Goal: Transaction & Acquisition: Download file/media

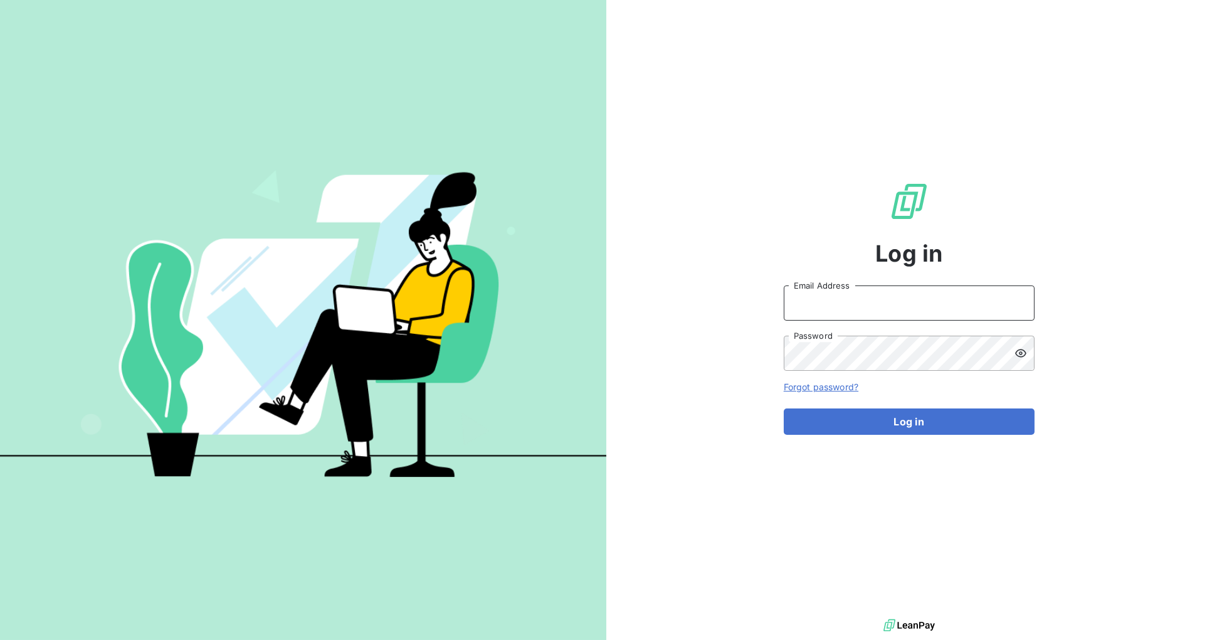
type input "[PERSON_NAME][EMAIL_ADDRESS][DOMAIN_NAME]"
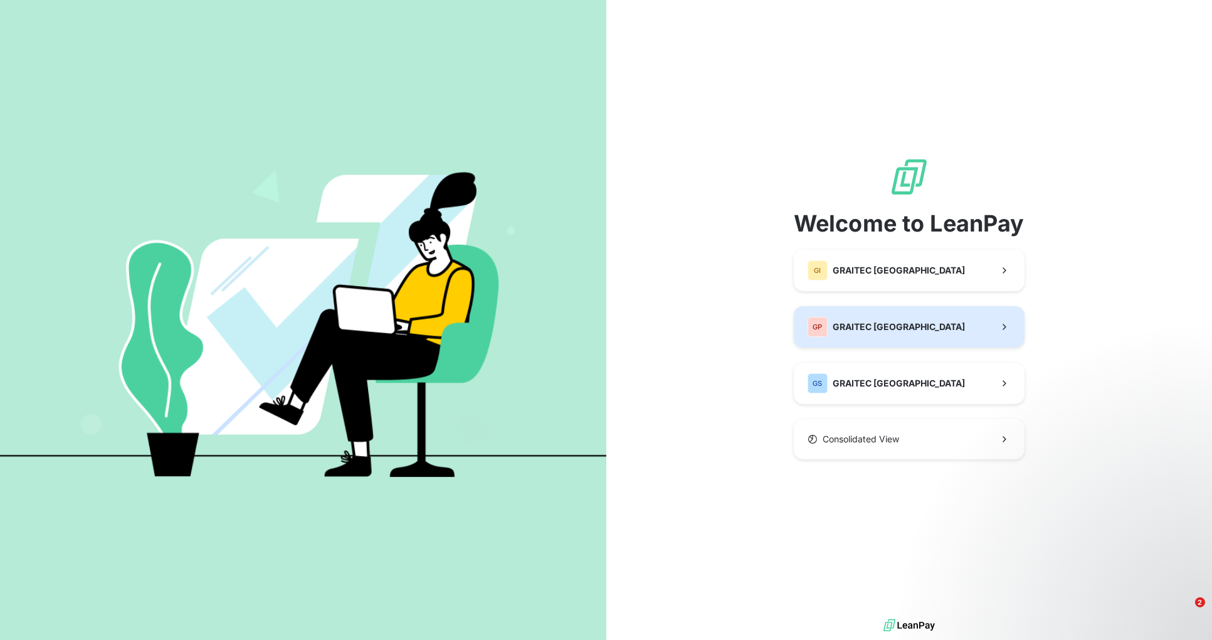
click at [914, 327] on span "GRAITEC [GEOGRAPHIC_DATA]" at bounding box center [899, 326] width 132 height 13
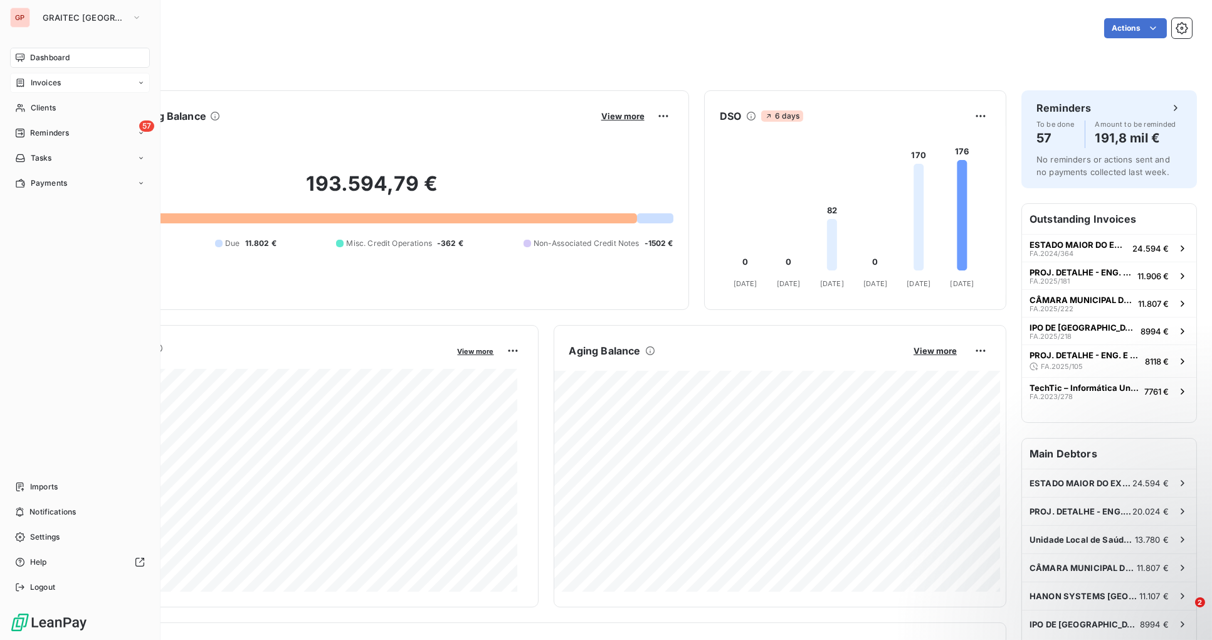
click at [61, 80] on span "Invoices" at bounding box center [46, 82] width 30 height 11
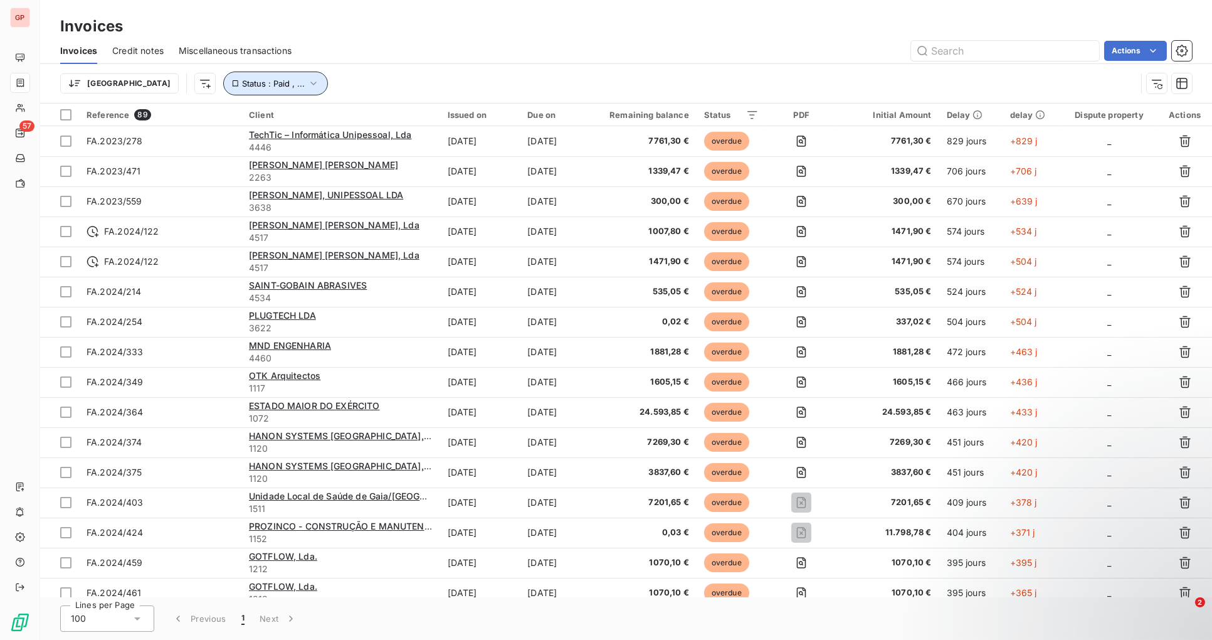
click at [307, 85] on icon "button" at bounding box center [313, 83] width 13 height 13
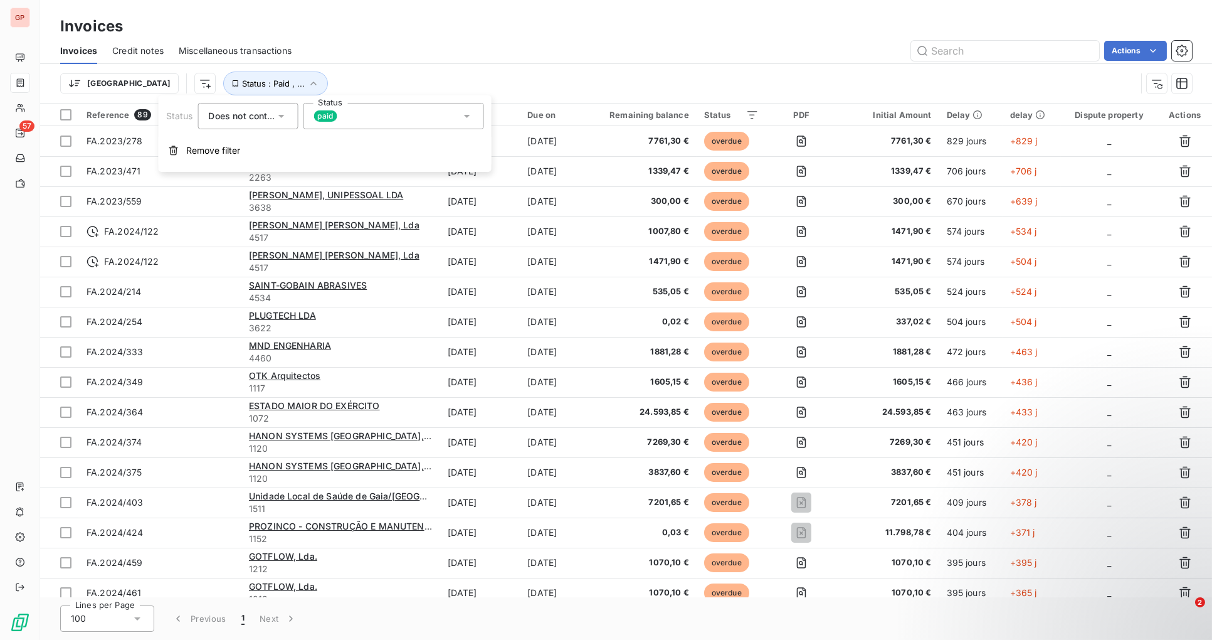
click at [547, 55] on div "Actions" at bounding box center [749, 51] width 885 height 20
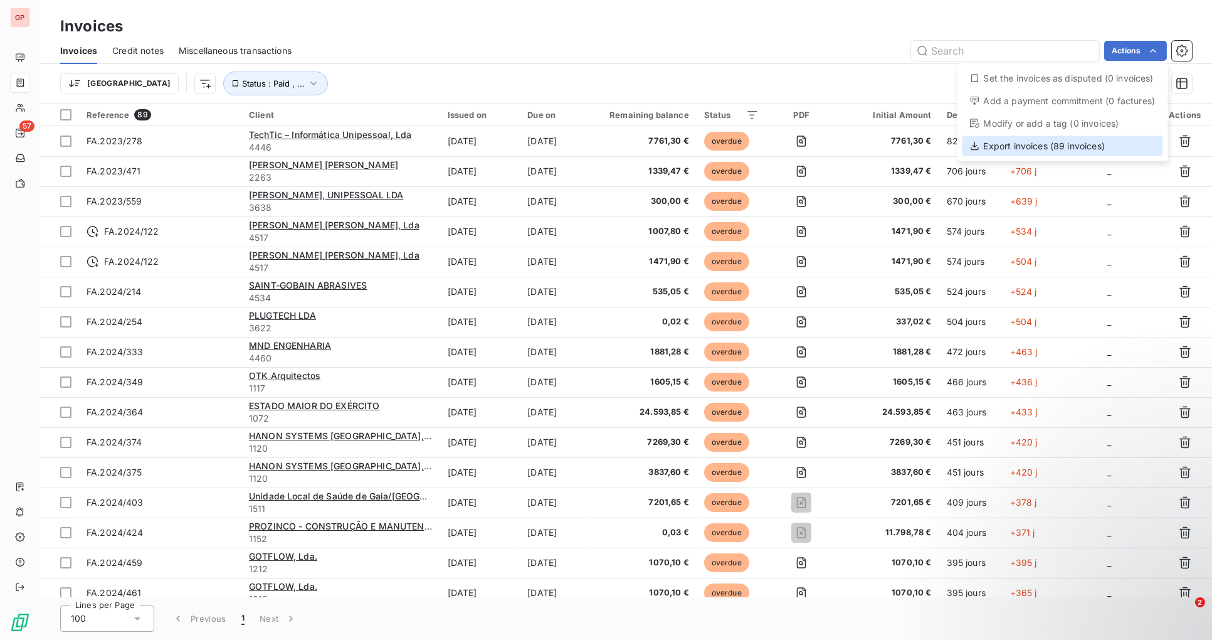
click at [1058, 145] on div "Export invoices (89 invoices)" at bounding box center [1063, 146] width 201 height 20
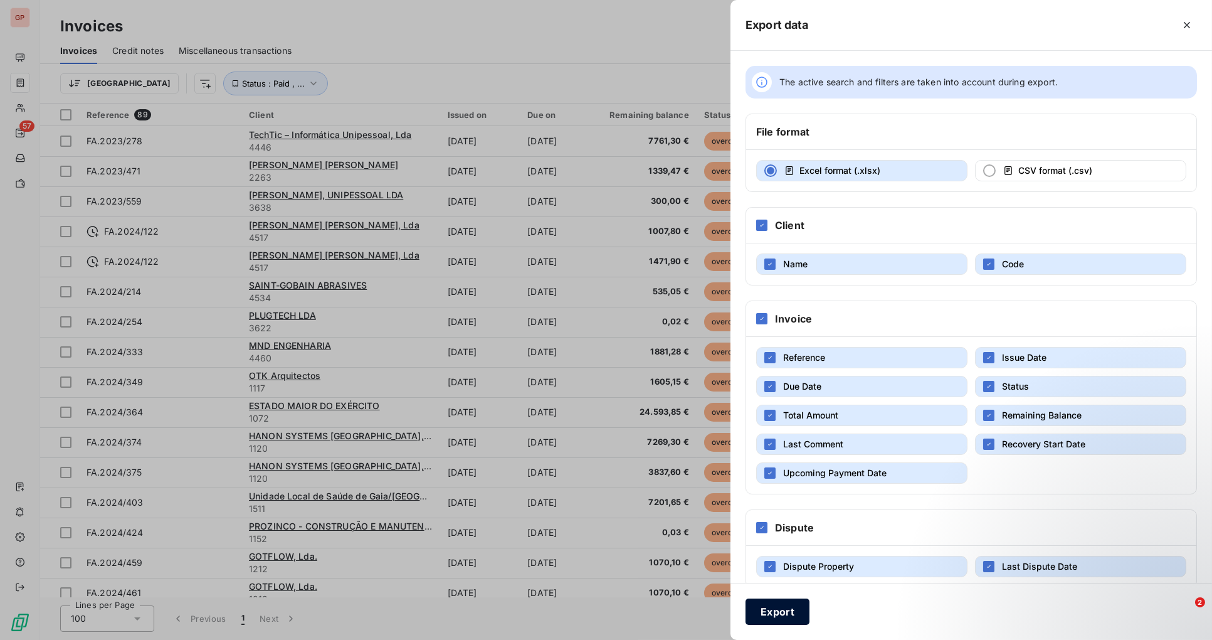
click at [792, 613] on button "Export" at bounding box center [778, 611] width 64 height 26
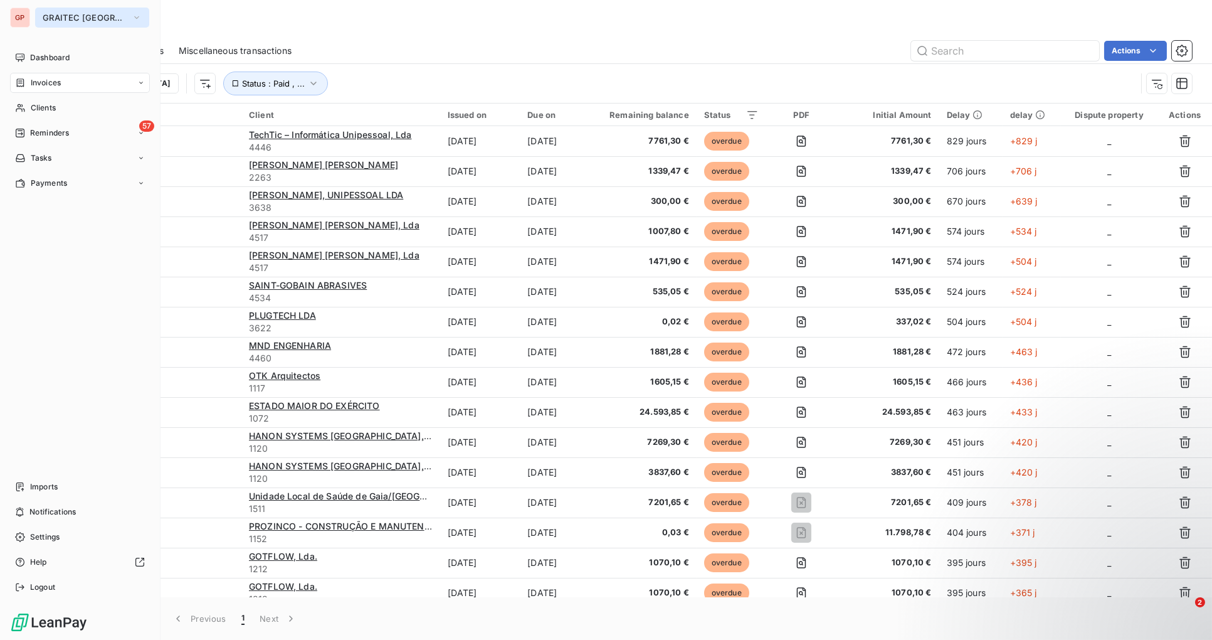
click at [139, 17] on icon "button" at bounding box center [137, 17] width 10 height 13
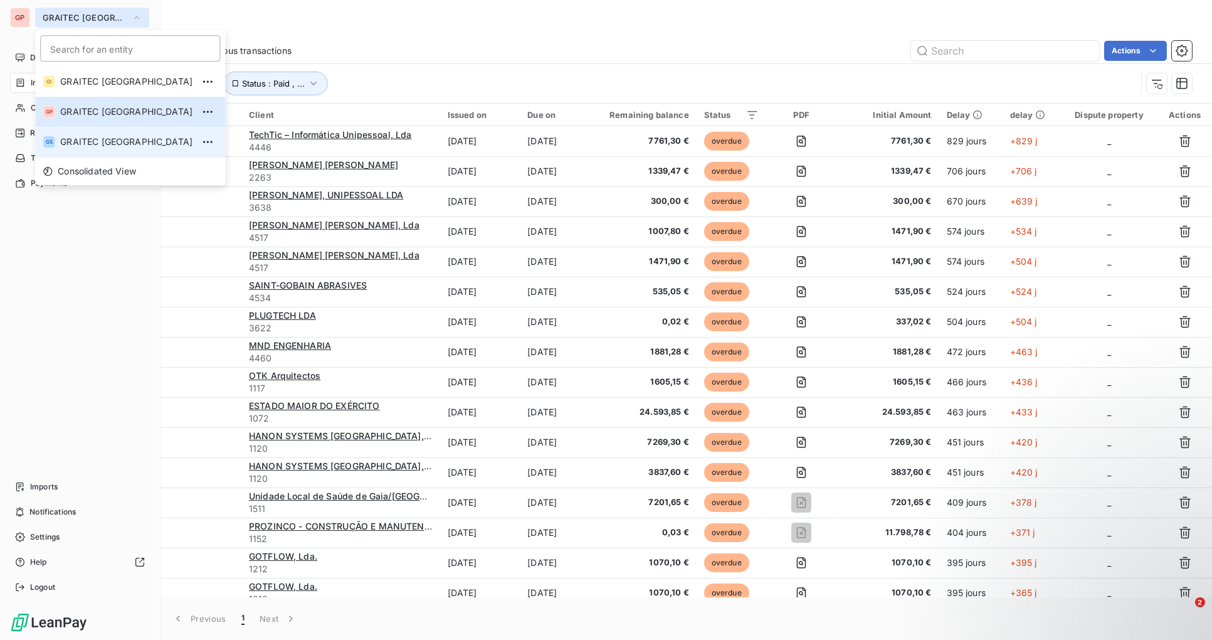
click at [124, 142] on span "GRAITEC [GEOGRAPHIC_DATA]" at bounding box center [126, 141] width 132 height 13
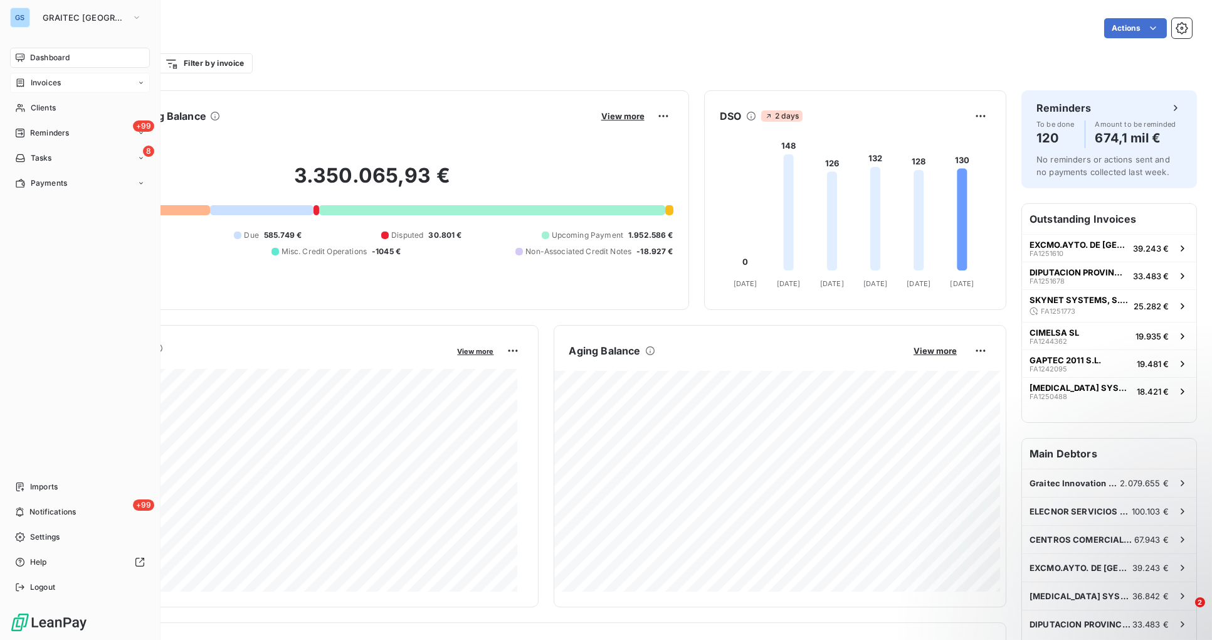
click at [46, 85] on span "Invoices" at bounding box center [46, 82] width 30 height 11
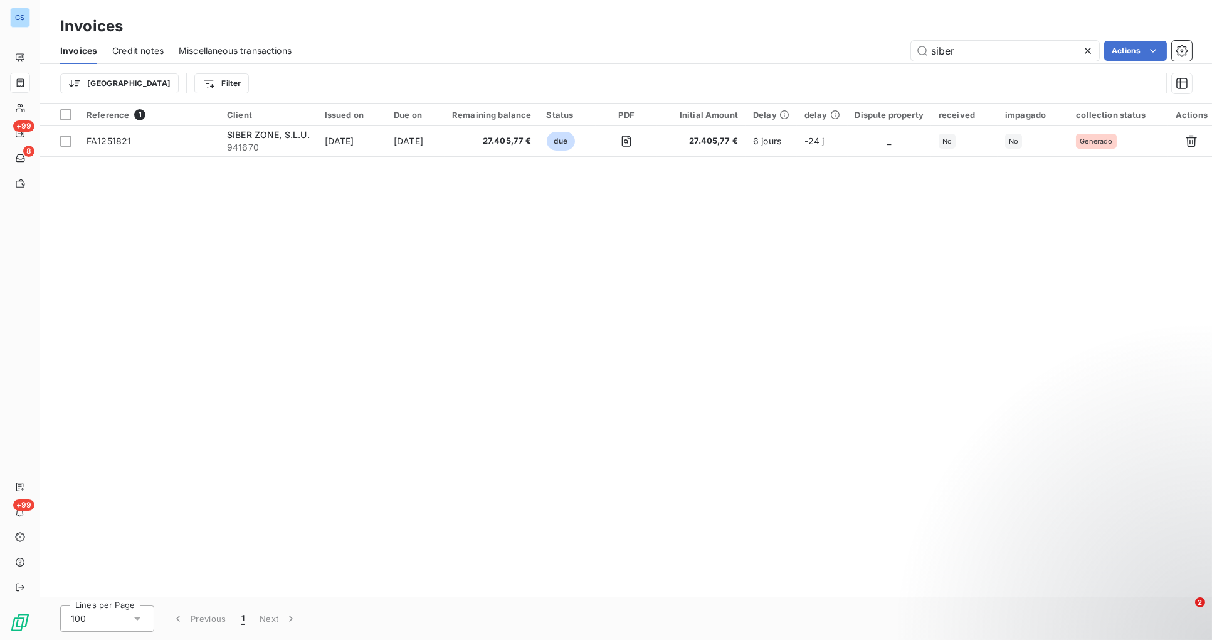
click at [1090, 50] on icon at bounding box center [1088, 51] width 13 height 13
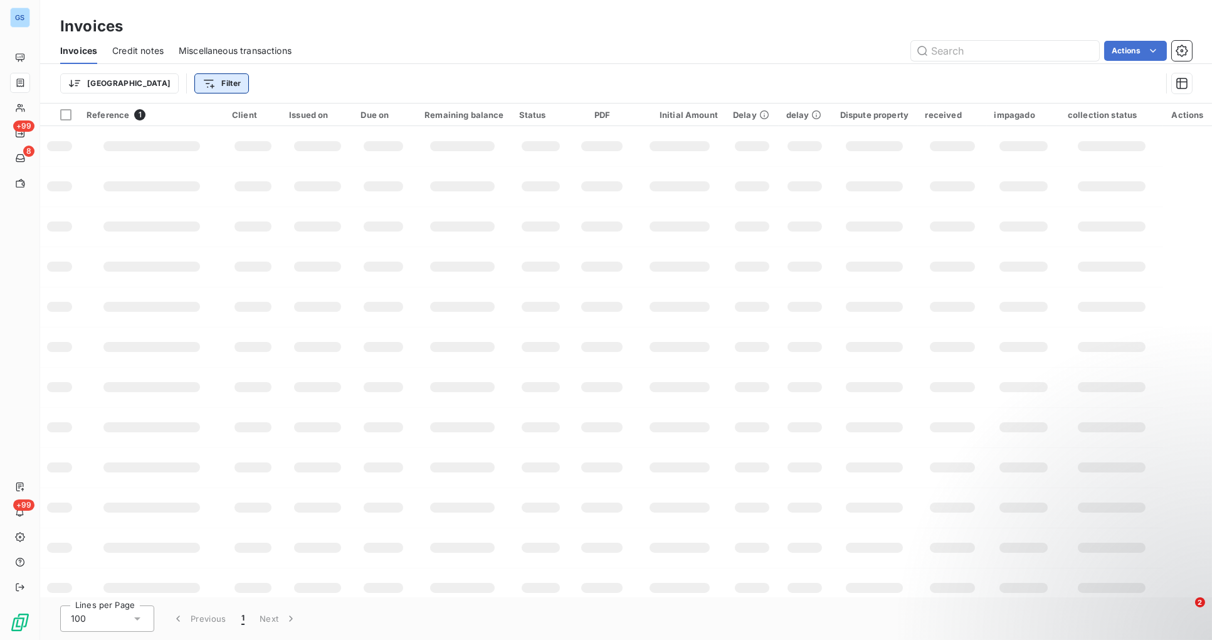
click at [174, 86] on html "GS +99 8 +99 Invoices Invoices Credit notes Miscellaneous transactions Actions …" at bounding box center [606, 320] width 1212 height 640
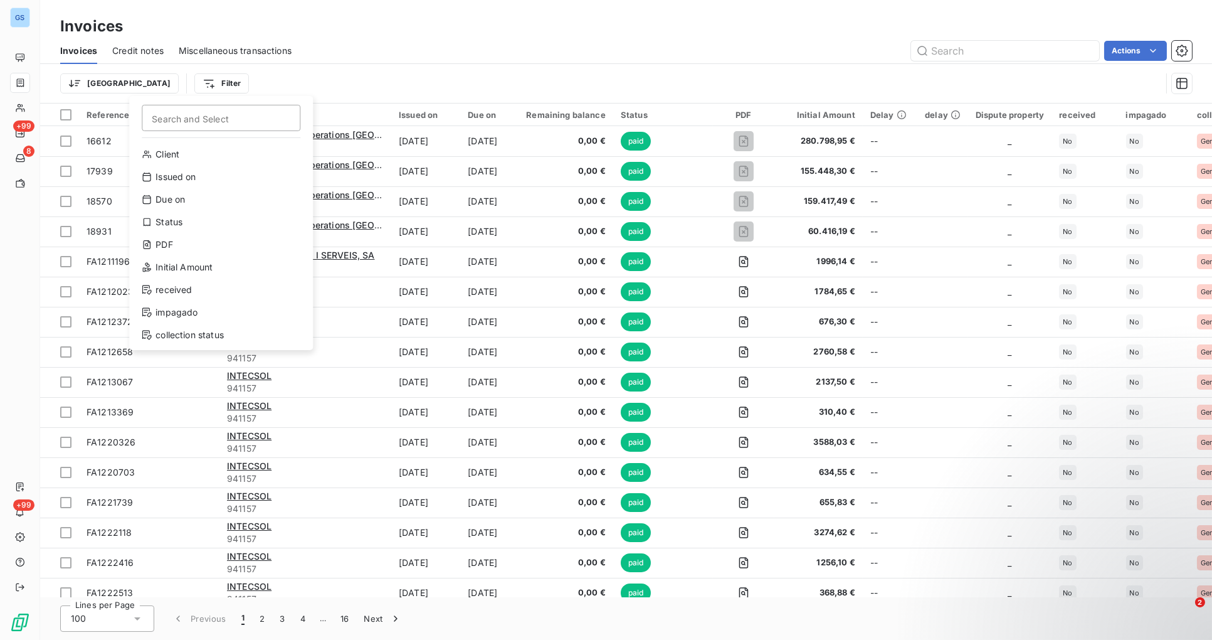
click at [360, 70] on html "GS +99 8 +99 Invoices Invoices Credit notes Miscellaneous transactions Actions …" at bounding box center [606, 320] width 1212 height 640
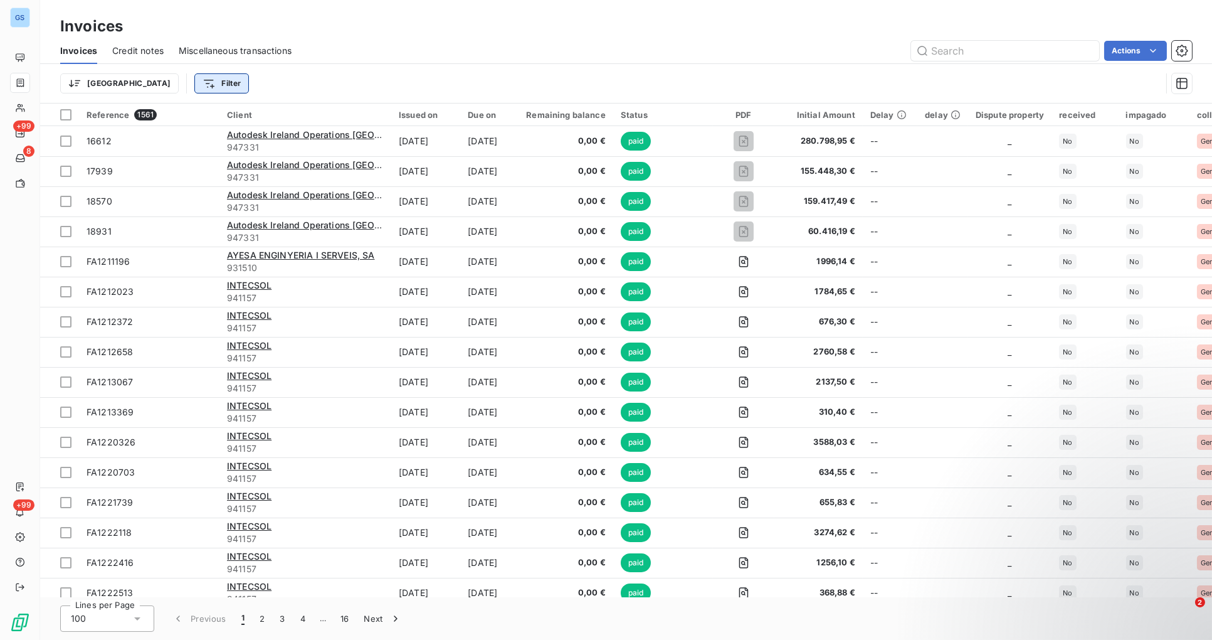
click at [164, 85] on html "GS +99 8 +99 Invoices Invoices Credit notes Miscellaneous transactions Actions …" at bounding box center [606, 320] width 1212 height 640
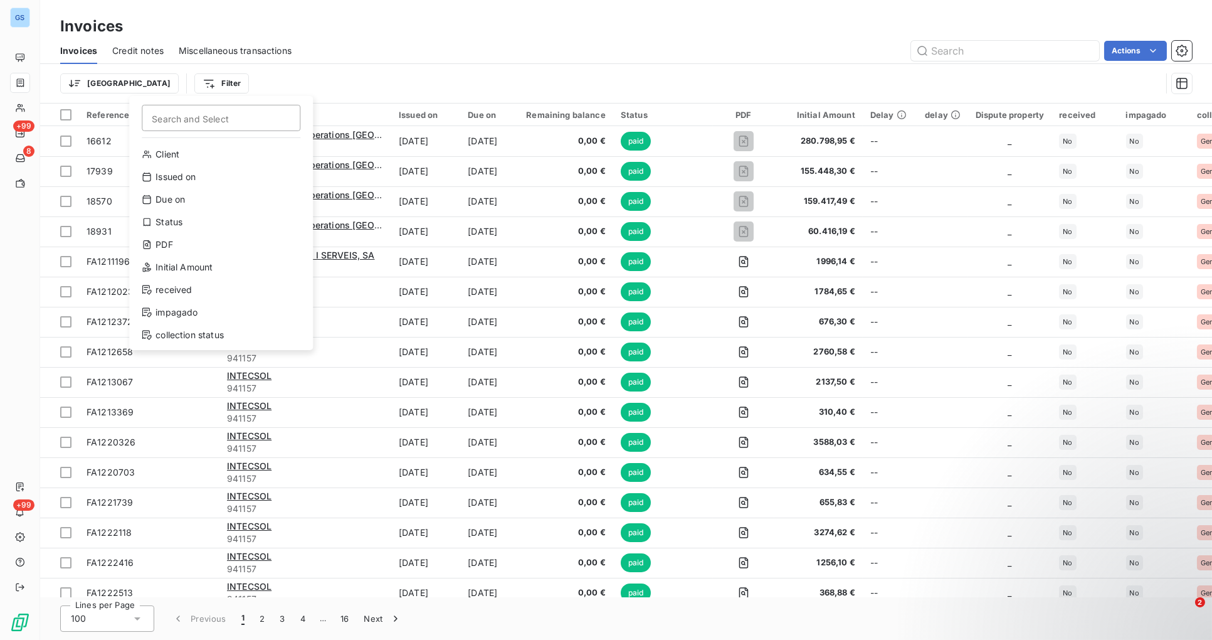
click at [241, 71] on html "GS +99 8 +99 Invoices Invoices Credit notes Miscellaneous transactions Actions …" at bounding box center [606, 320] width 1212 height 640
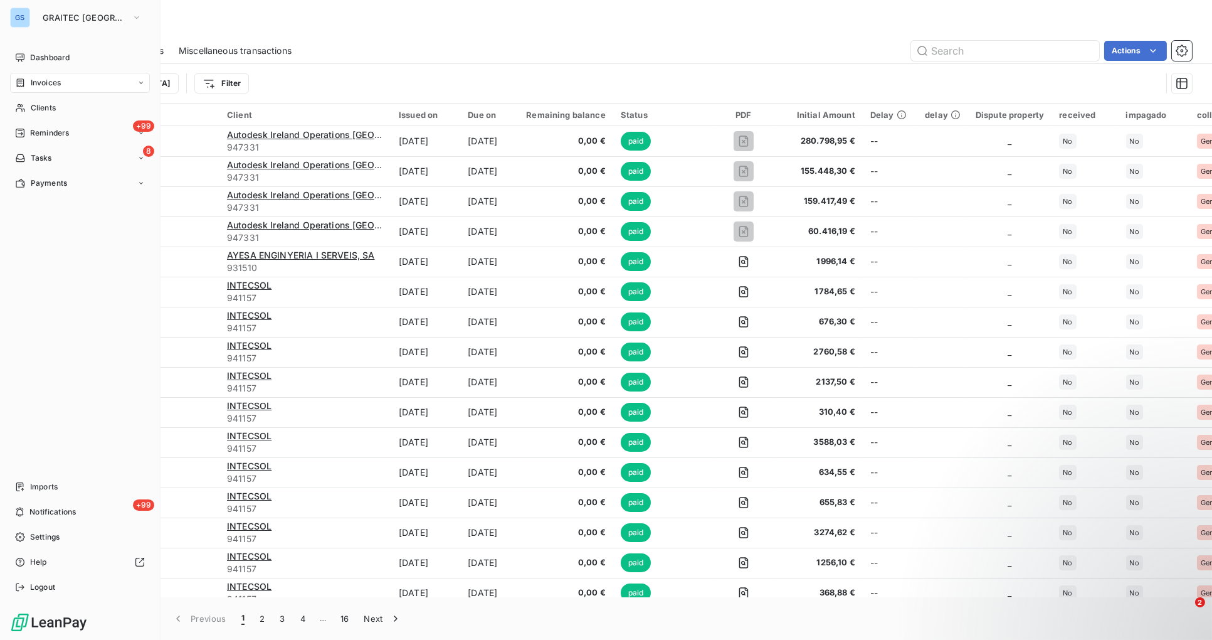
click at [89, 77] on div "Invoices" at bounding box center [80, 83] width 140 height 20
click at [68, 106] on div "Invoices" at bounding box center [87, 108] width 125 height 20
click at [77, 110] on div "Invoices" at bounding box center [87, 108] width 125 height 20
click at [32, 108] on span "Invoices" at bounding box center [45, 107] width 30 height 11
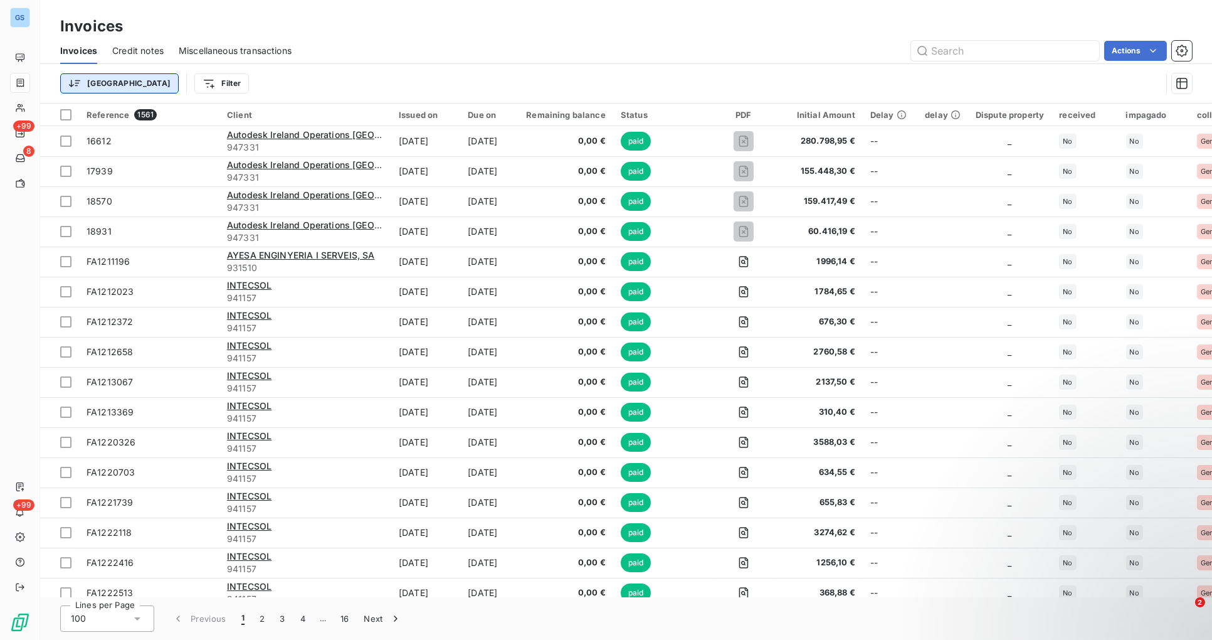
click at [105, 82] on html "GS +99 8 +99 Invoices Invoices Credit notes Miscellaneous transactions Actions …" at bounding box center [606, 320] width 1212 height 640
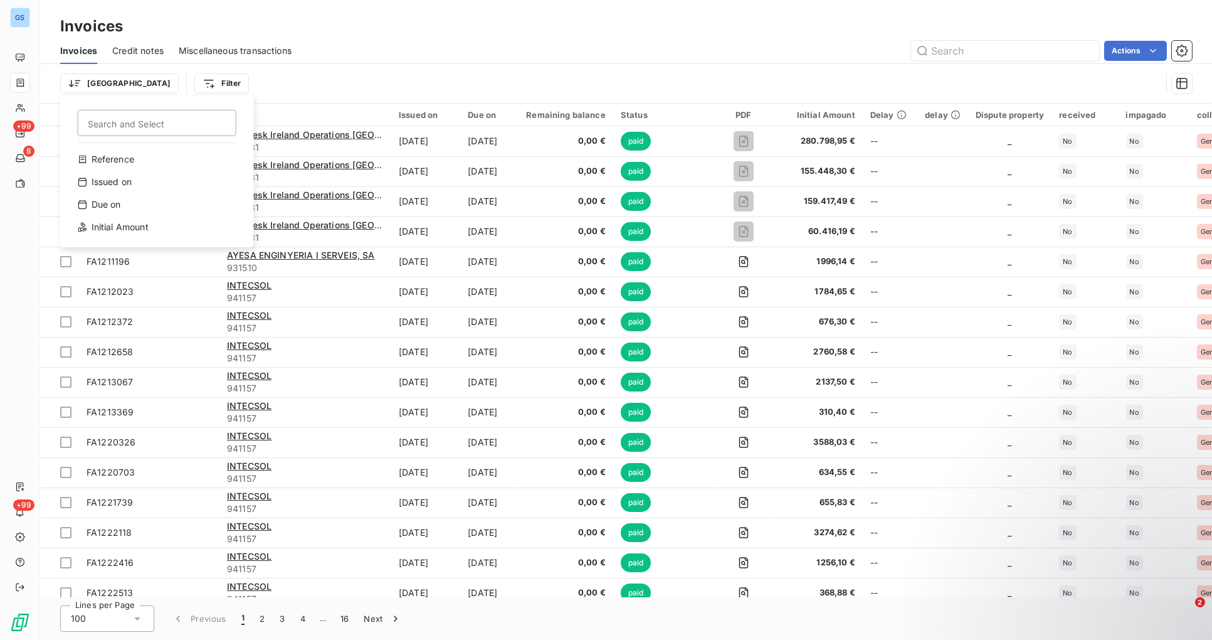
click at [174, 84] on html "GS +99 8 +99 Invoices Invoices Credit notes Miscellaneous transactions Actions …" at bounding box center [606, 320] width 1212 height 640
click at [458, 5] on html "GS +99 8 +99 Invoices Invoices Credit notes Miscellaneous transactions Actions …" at bounding box center [606, 320] width 1212 height 640
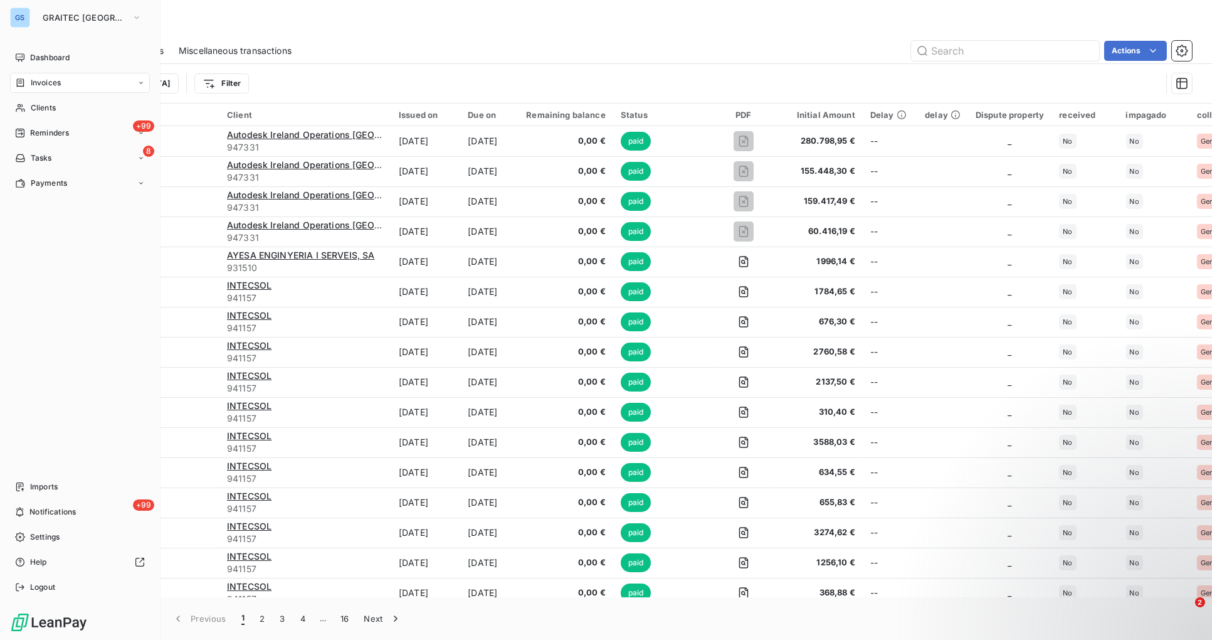
click at [58, 85] on span "Invoices" at bounding box center [46, 82] width 30 height 11
click at [57, 108] on span "Invoices" at bounding box center [45, 107] width 30 height 11
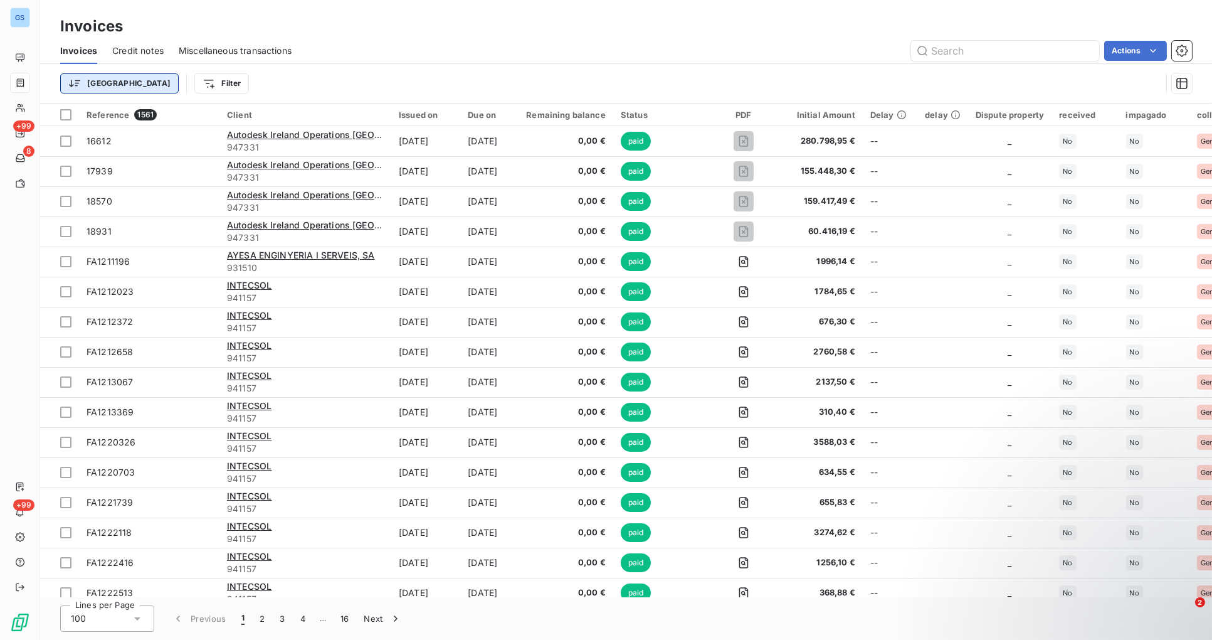
click at [105, 83] on html "GS +99 8 +99 Invoices Invoices Credit notes Miscellaneous transactions Actions …" at bounding box center [606, 320] width 1212 height 640
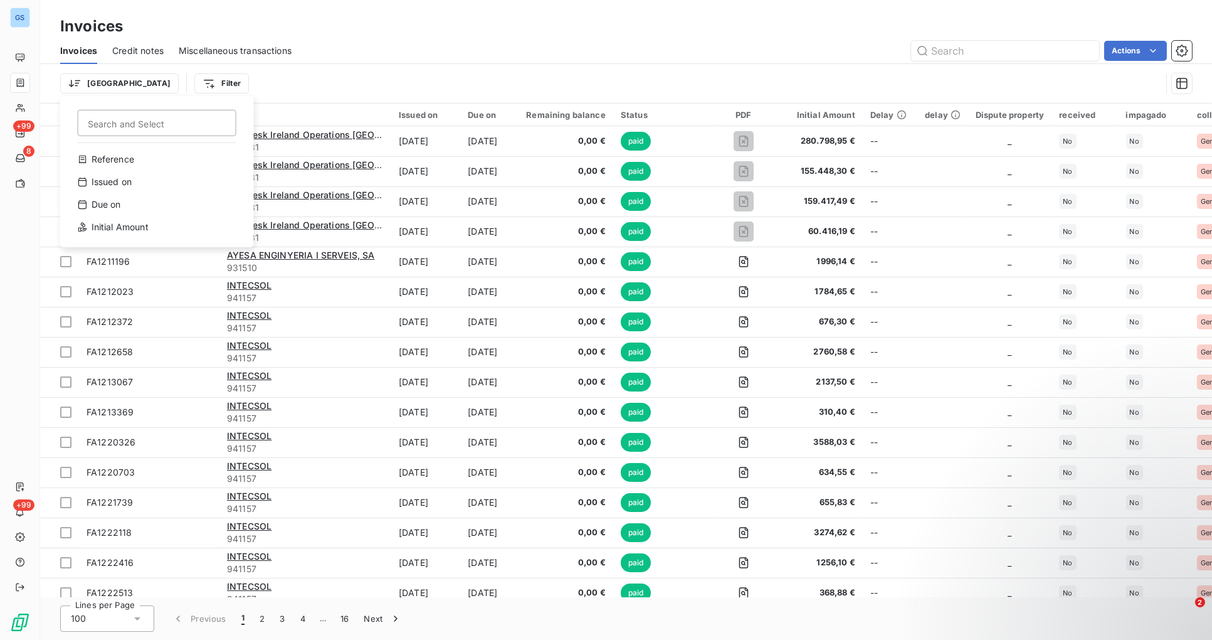
click at [147, 48] on html "GS +99 8 +99 Invoices Invoices Credit notes Miscellaneous transactions Actions …" at bounding box center [606, 320] width 1212 height 640
click at [147, 48] on span "Credit notes" at bounding box center [137, 51] width 51 height 13
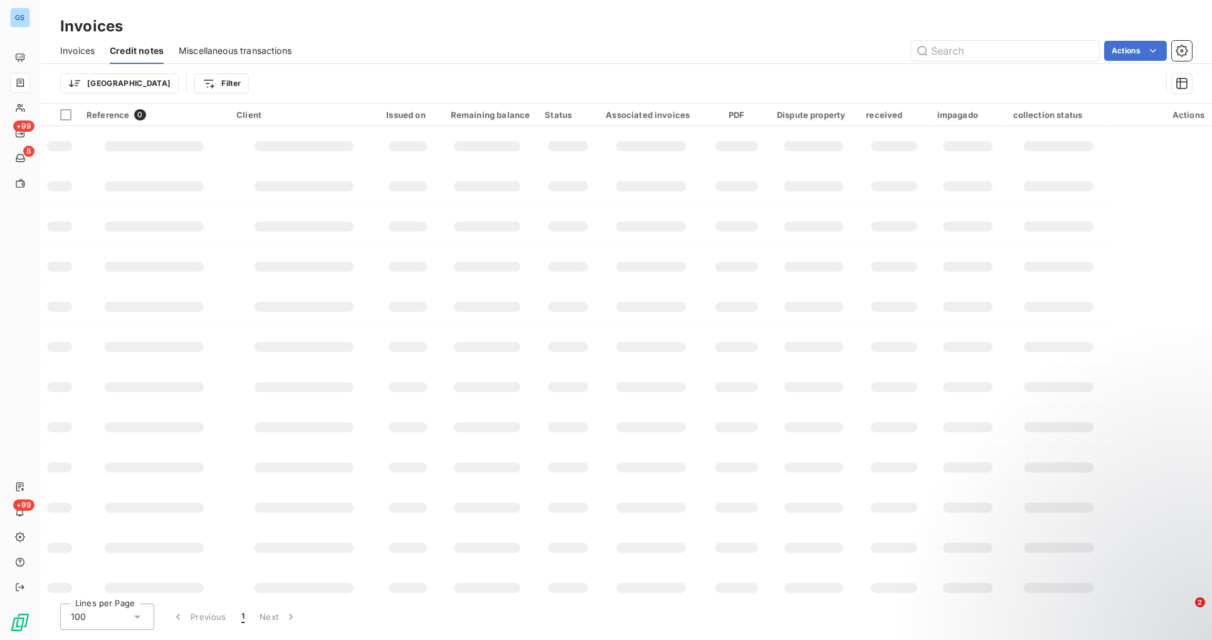
click at [214, 48] on span "Miscellaneous transactions" at bounding box center [235, 51] width 113 height 13
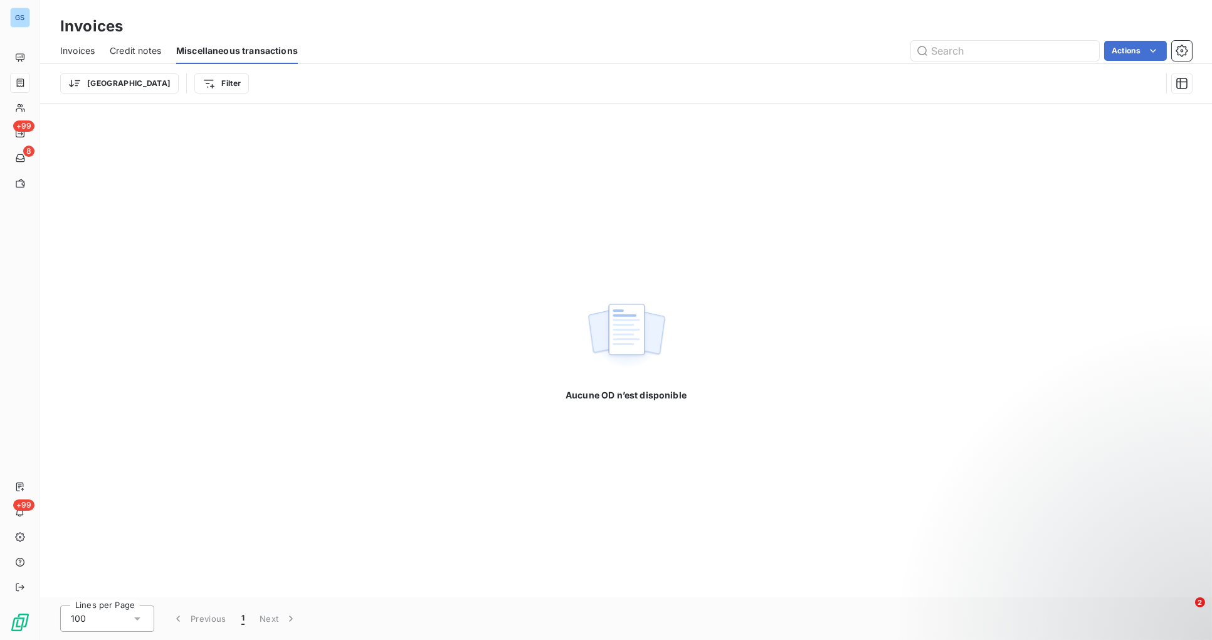
click at [74, 50] on span "Invoices" at bounding box center [77, 51] width 34 height 13
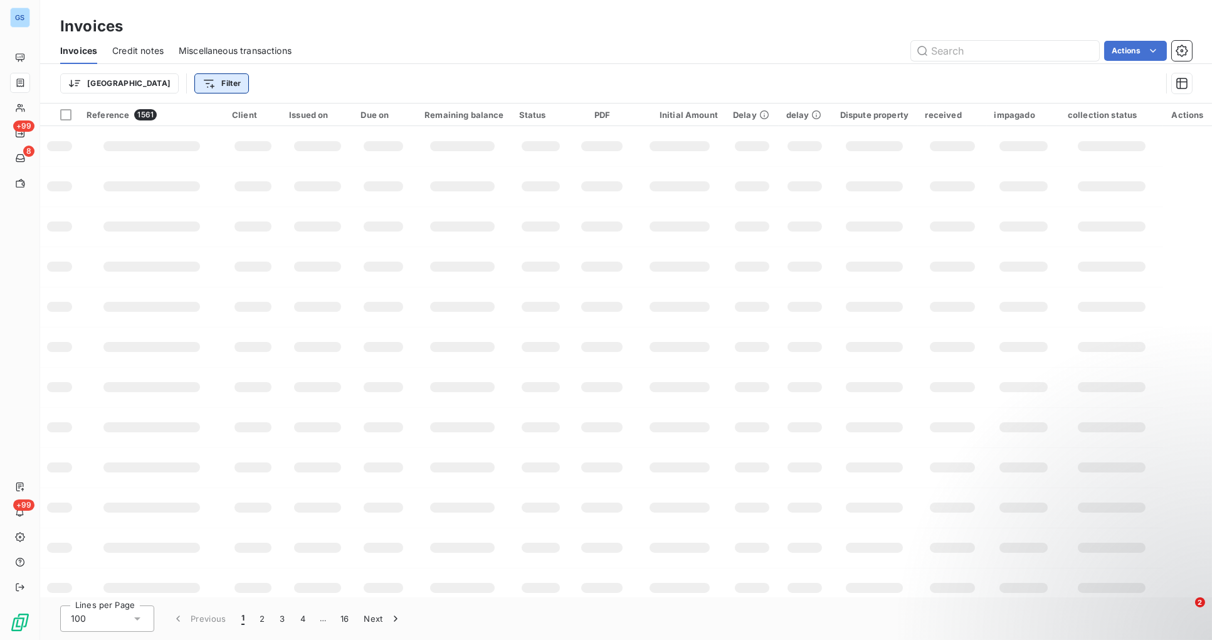
click at [169, 82] on html "GS +99 8 +99 Invoices Invoices Credit notes Miscellaneous transactions Actions …" at bounding box center [606, 320] width 1212 height 640
click at [518, 63] on html "GS +99 8 +99 Invoices Invoices Credit notes Miscellaneous transactions Actions …" at bounding box center [606, 320] width 1212 height 640
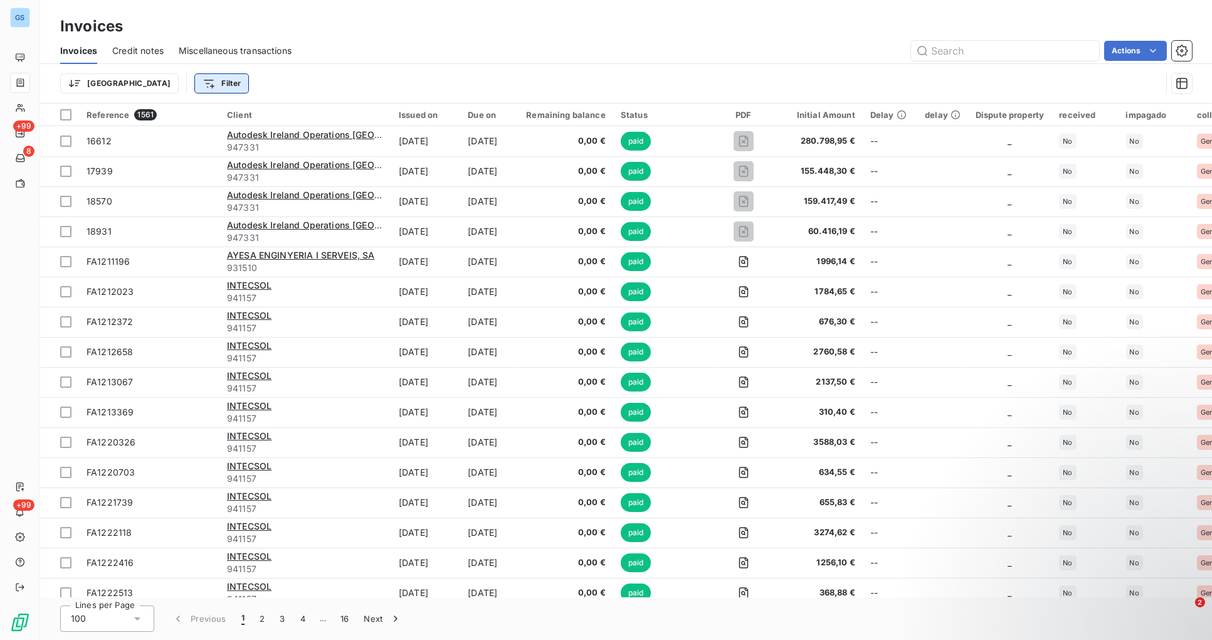
click at [167, 82] on html "GS +99 8 +99 Invoices Invoices Credit notes Miscellaneous transactions Actions …" at bounding box center [606, 320] width 1212 height 640
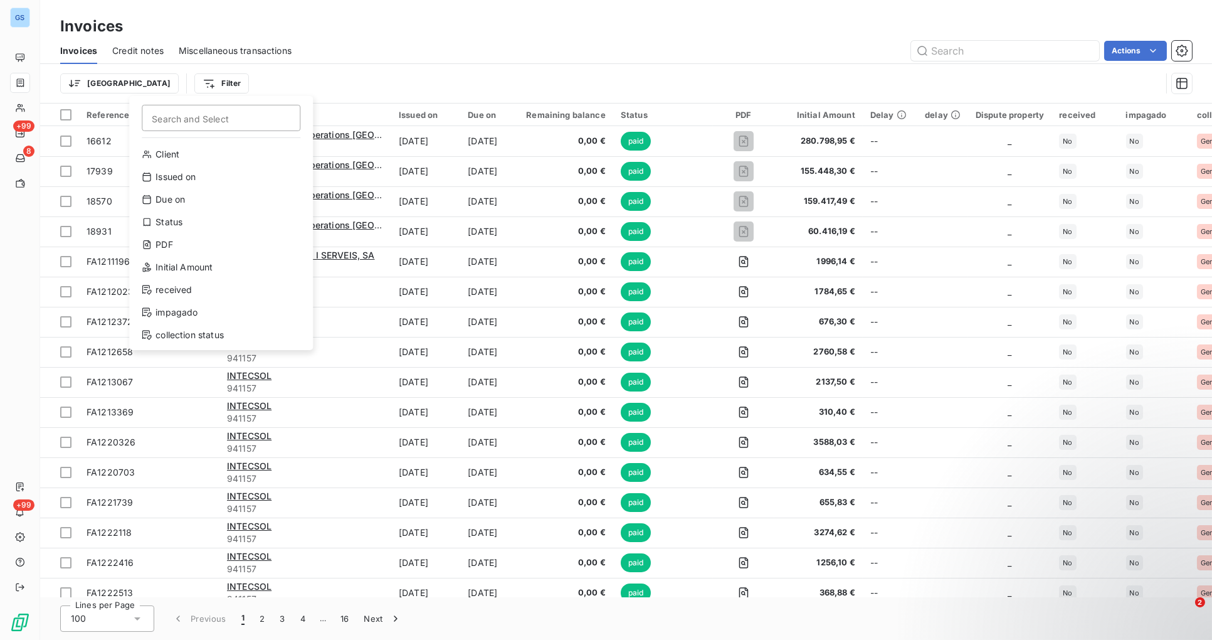
click at [23, 19] on html "GS +99 8 +99 Invoices Invoices Credit notes Miscellaneous transactions Actions …" at bounding box center [606, 320] width 1212 height 640
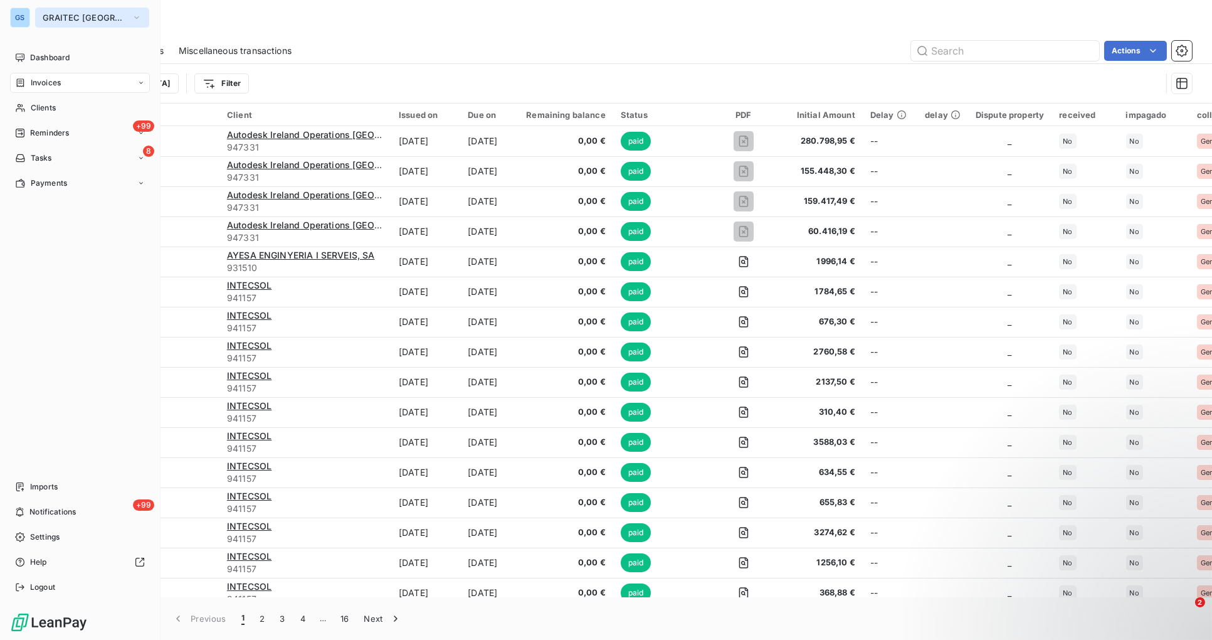
click at [109, 16] on button "GRAITEC [GEOGRAPHIC_DATA]" at bounding box center [92, 18] width 114 height 20
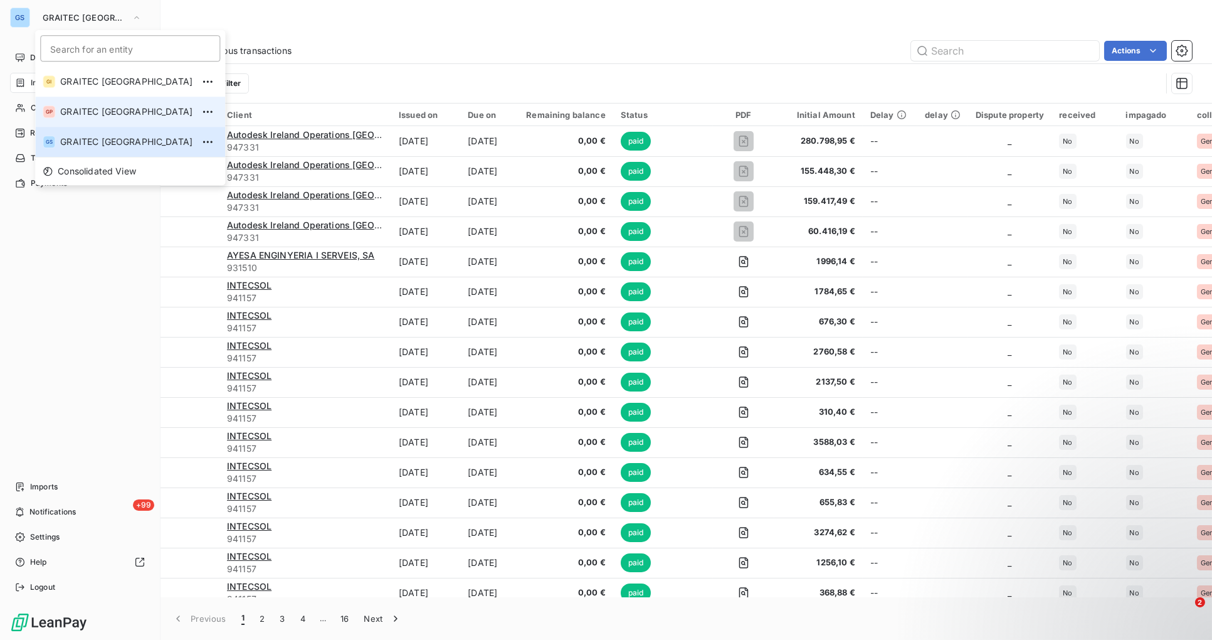
click at [105, 110] on span "GRAITEC [GEOGRAPHIC_DATA]" at bounding box center [126, 111] width 132 height 13
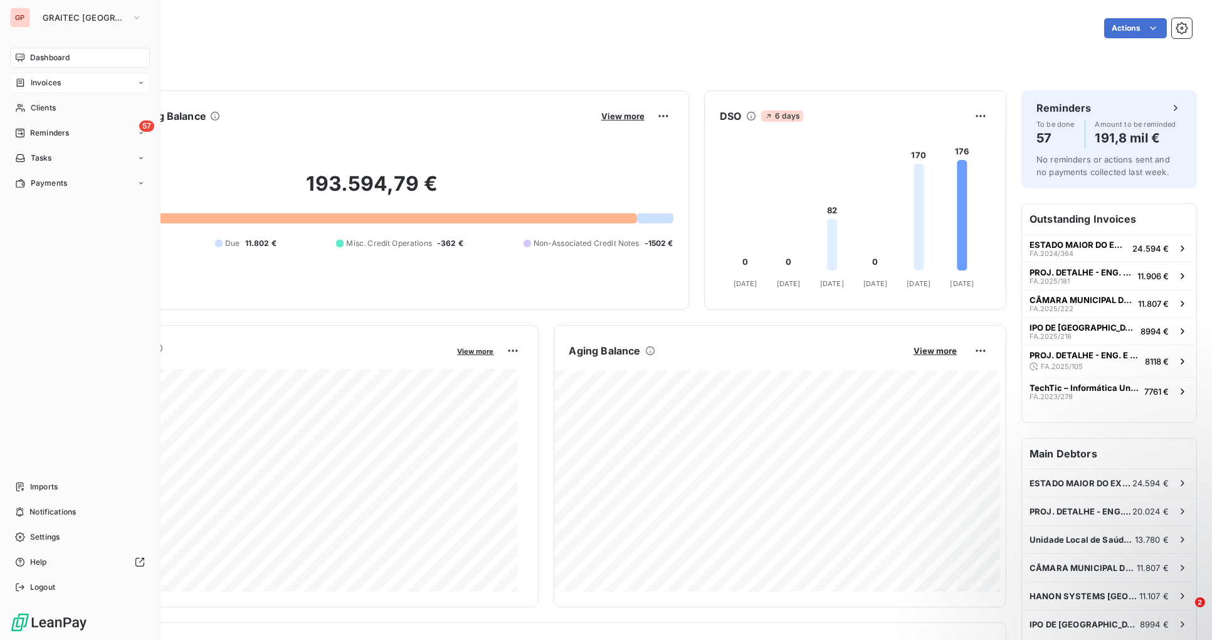
click at [36, 83] on span "Invoices" at bounding box center [46, 82] width 30 height 11
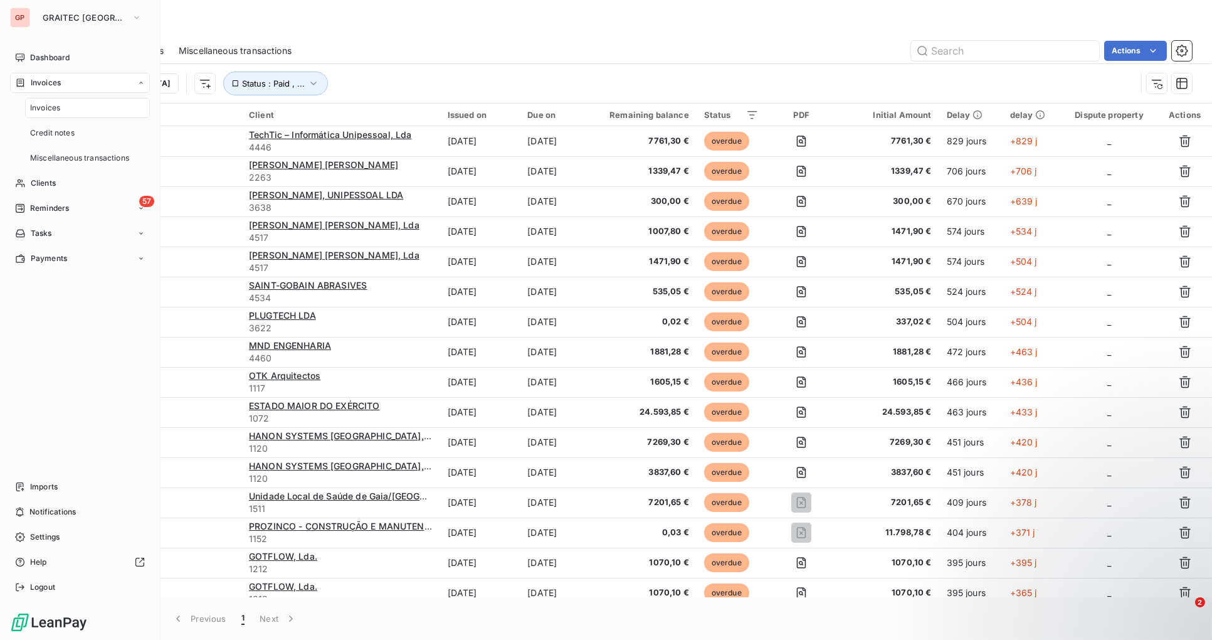
click at [49, 106] on span "Invoices" at bounding box center [45, 107] width 30 height 11
click at [53, 107] on span "Invoices" at bounding box center [45, 107] width 30 height 11
click at [55, 107] on span "Invoices" at bounding box center [45, 107] width 30 height 11
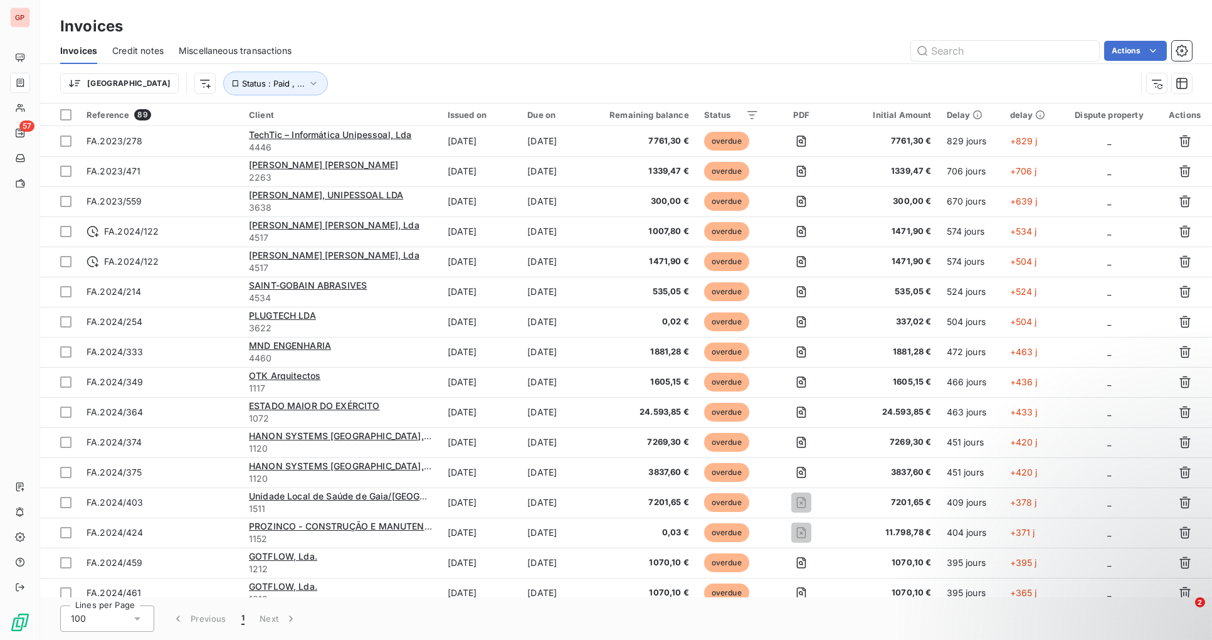
click at [371, 87] on div "[GEOGRAPHIC_DATA] Status : Paid , ..." at bounding box center [598, 83] width 1076 height 24
click at [307, 83] on icon "button" at bounding box center [313, 83] width 13 height 13
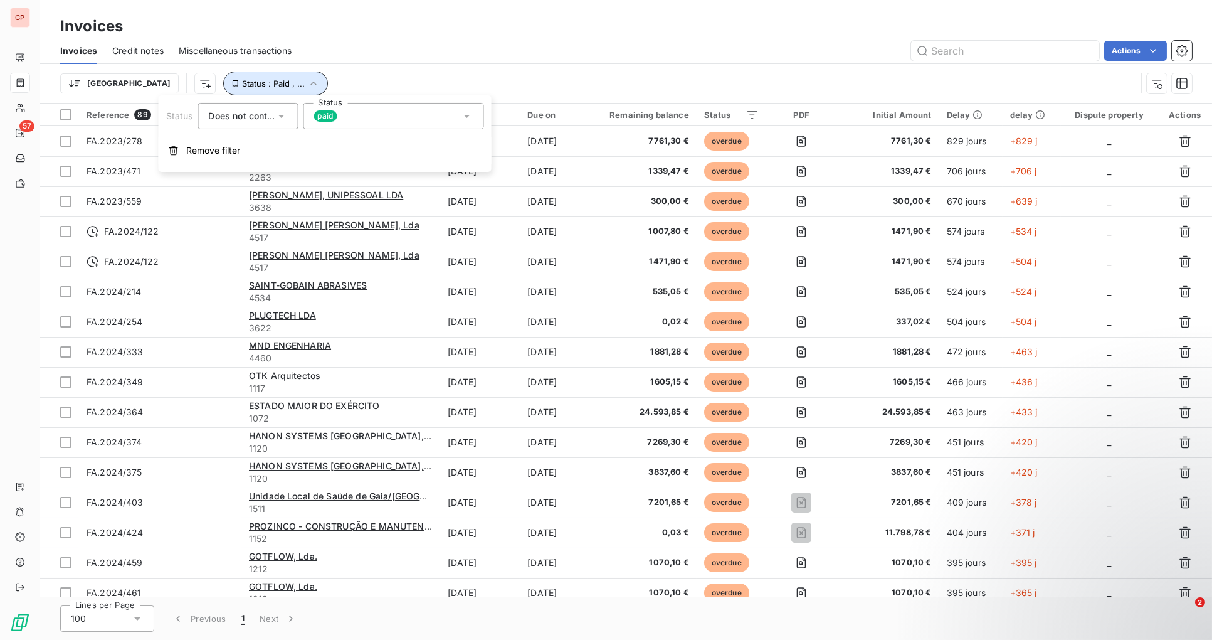
click at [307, 83] on icon "button" at bounding box center [313, 83] width 13 height 13
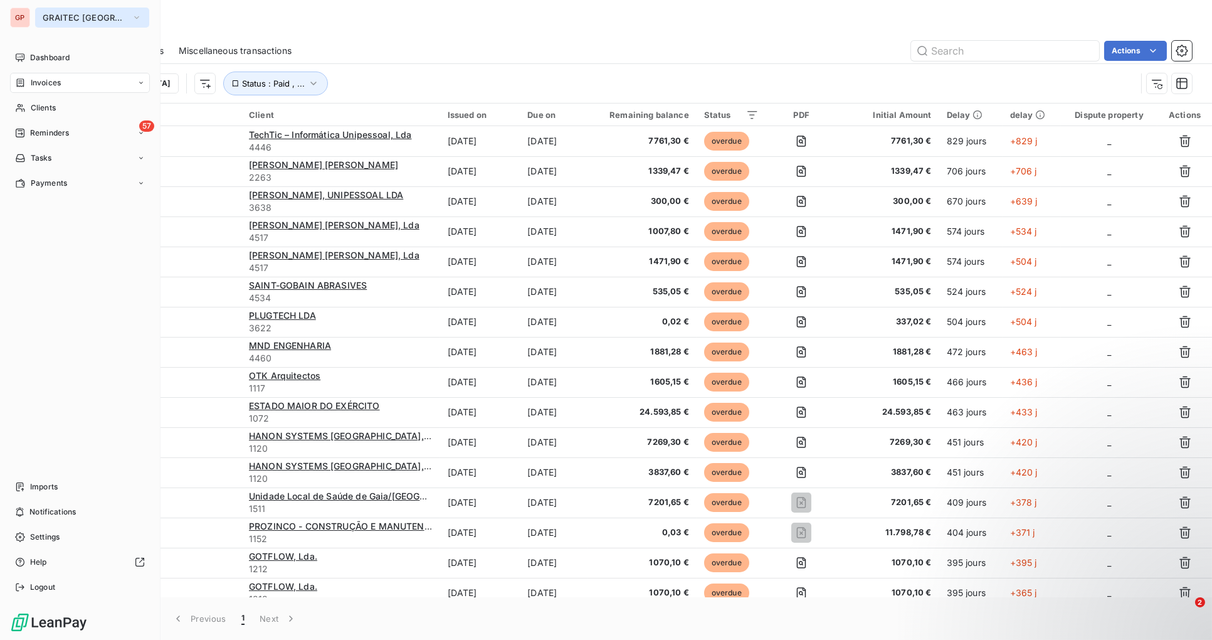
click at [127, 21] on button "GRAITEC [GEOGRAPHIC_DATA]" at bounding box center [92, 18] width 114 height 20
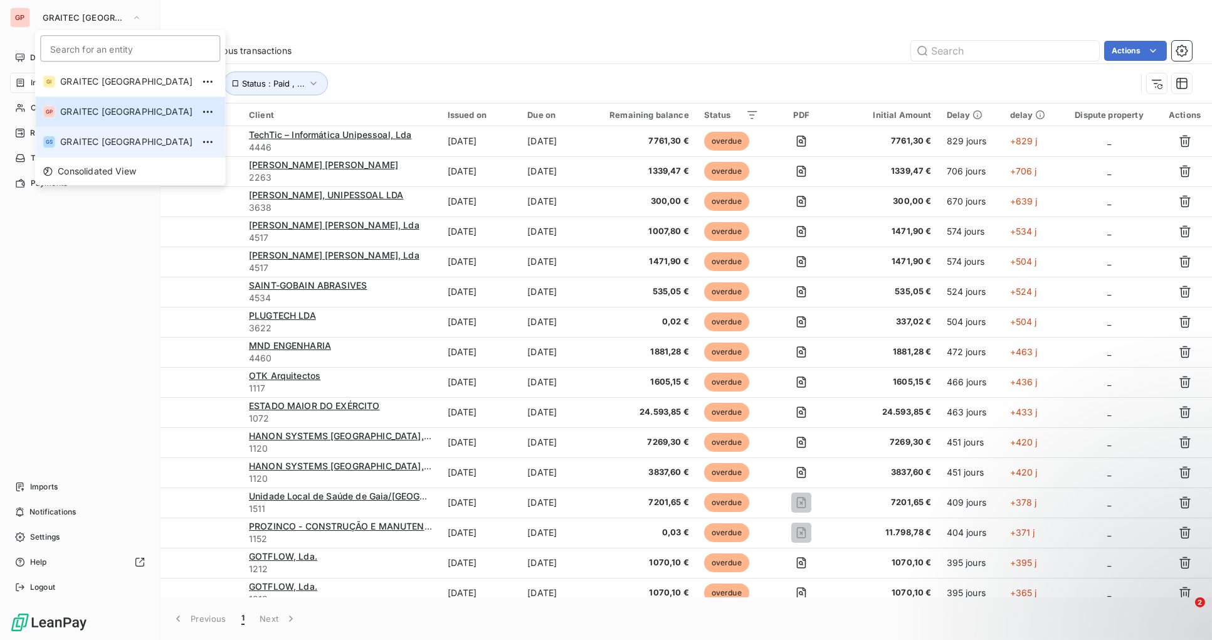
click at [99, 143] on span "GRAITEC [GEOGRAPHIC_DATA]" at bounding box center [126, 141] width 132 height 13
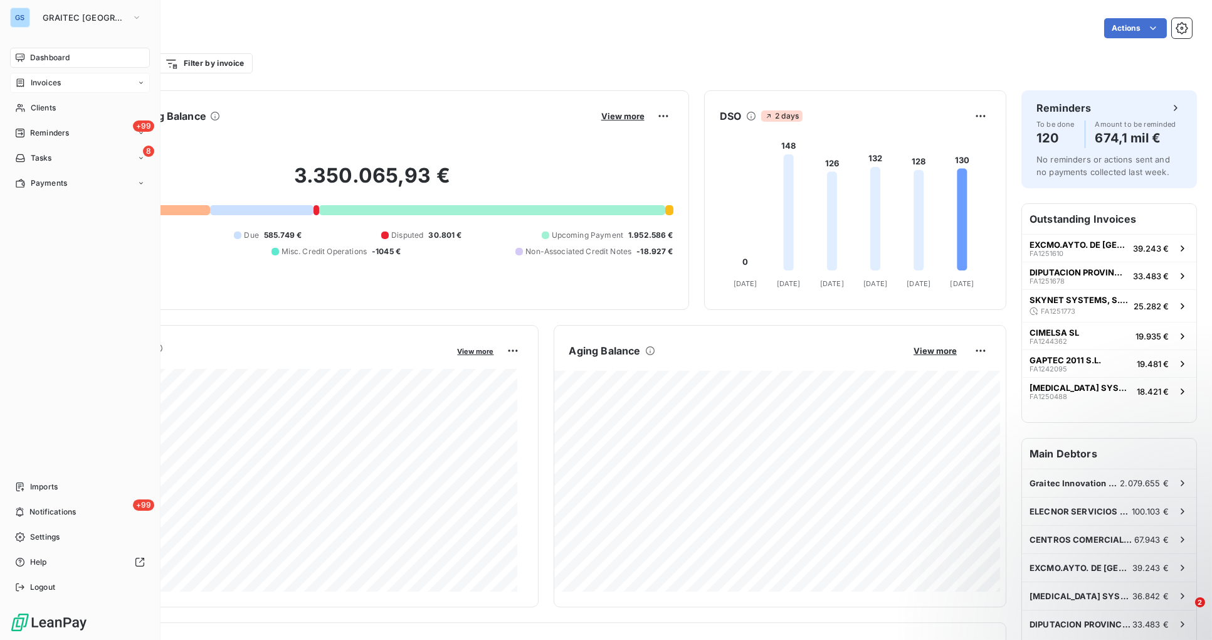
click at [60, 82] on span "Invoices" at bounding box center [46, 82] width 30 height 11
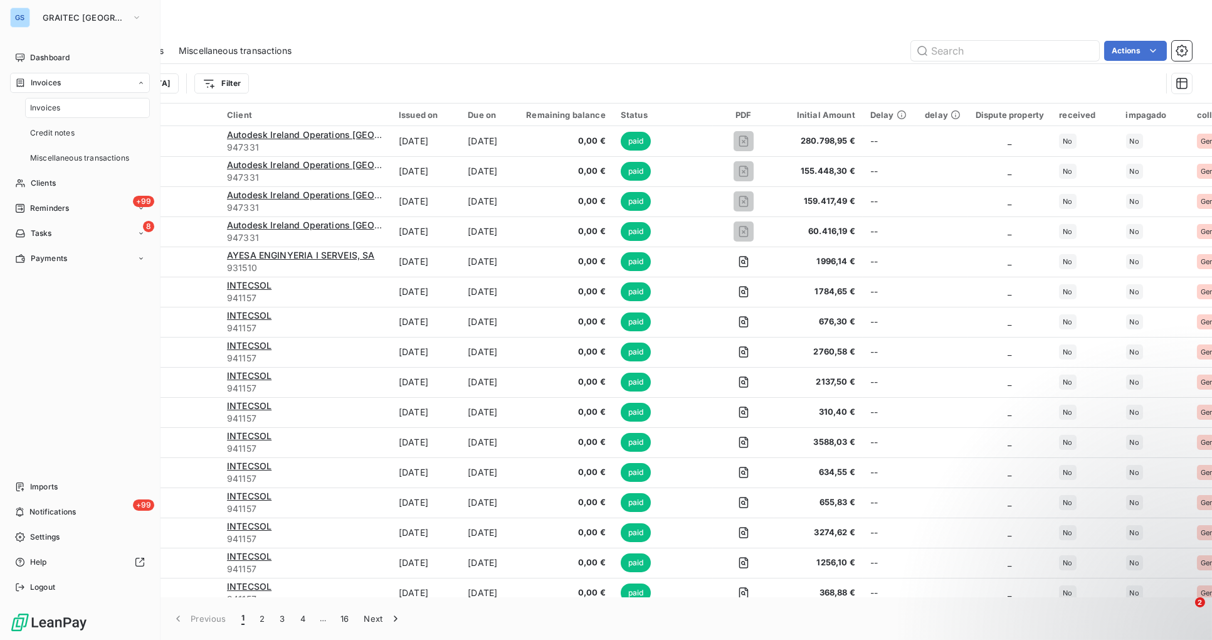
click at [60, 112] on div "Invoices" at bounding box center [87, 108] width 125 height 20
click at [60, 111] on div "Invoices" at bounding box center [87, 108] width 125 height 20
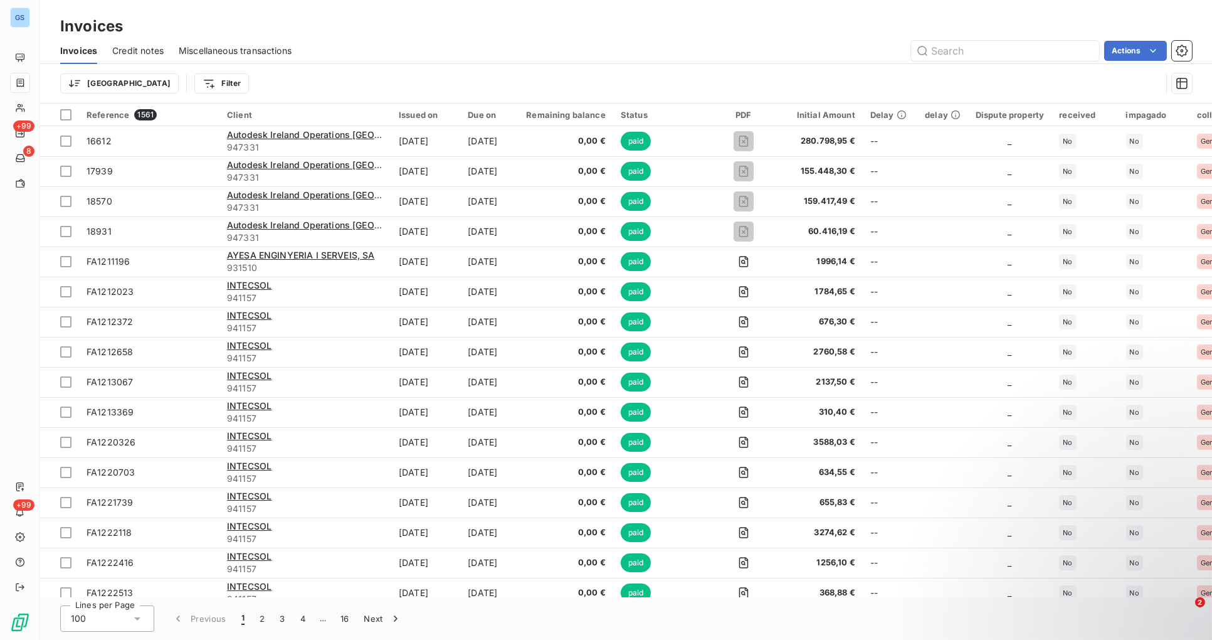
click at [578, 74] on div "Trier Filter" at bounding box center [610, 83] width 1101 height 24
click at [1181, 77] on icon "button" at bounding box center [1182, 83] width 13 height 13
click at [214, 82] on div "Trier Filter" at bounding box center [610, 83] width 1101 height 24
click at [100, 84] on html "GS +99 8 +99 Invoices Invoices Credit notes Miscellaneous transactions Actions …" at bounding box center [606, 320] width 1212 height 640
click at [348, 73] on html "GS +99 8 +99 Invoices Invoices Credit notes Miscellaneous transactions Actions …" at bounding box center [606, 320] width 1212 height 640
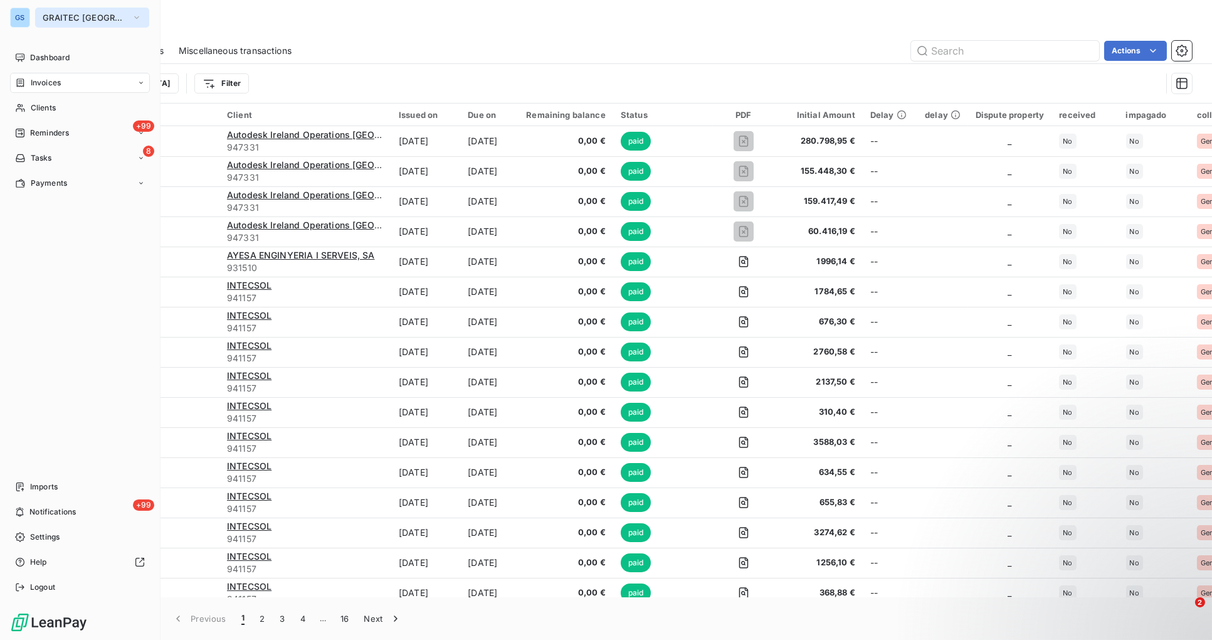
click at [108, 21] on button "GRAITEC [GEOGRAPHIC_DATA]" at bounding box center [92, 18] width 114 height 20
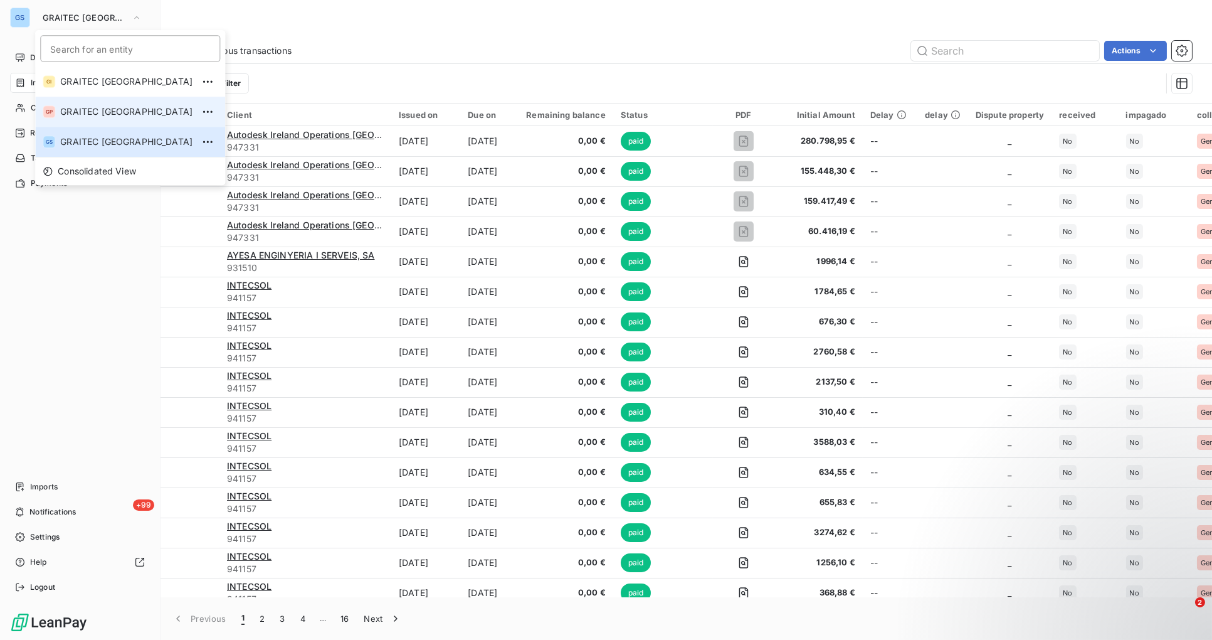
click at [98, 107] on span "GRAITEC [GEOGRAPHIC_DATA]" at bounding box center [126, 111] width 132 height 13
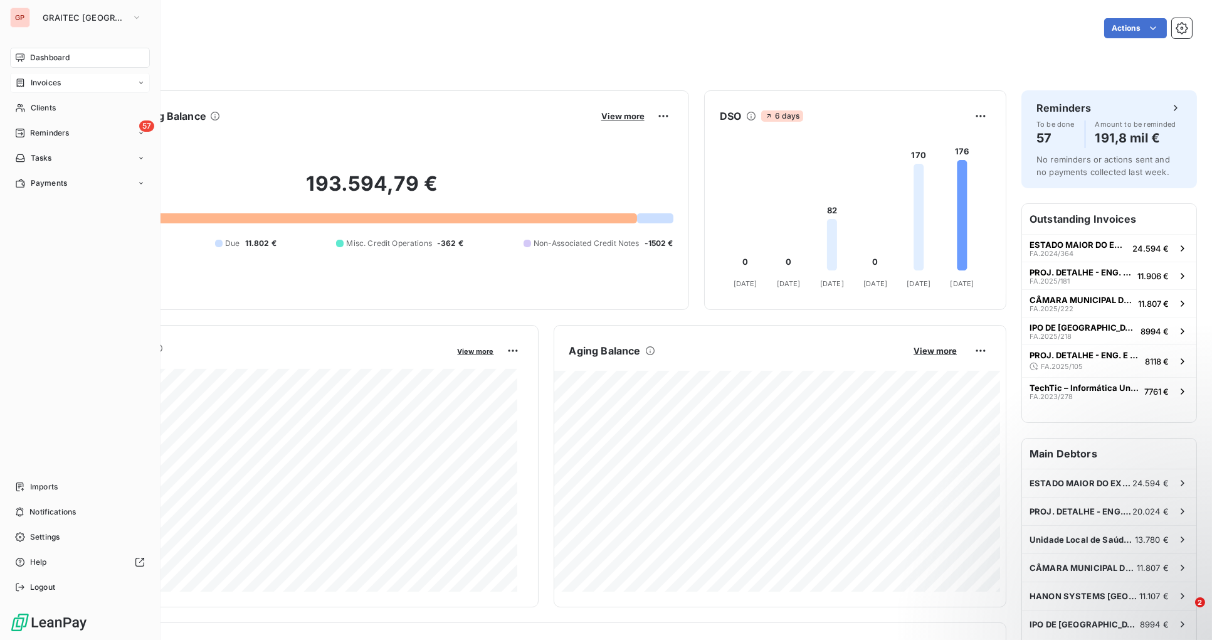
click at [38, 83] on span "Invoices" at bounding box center [46, 82] width 30 height 11
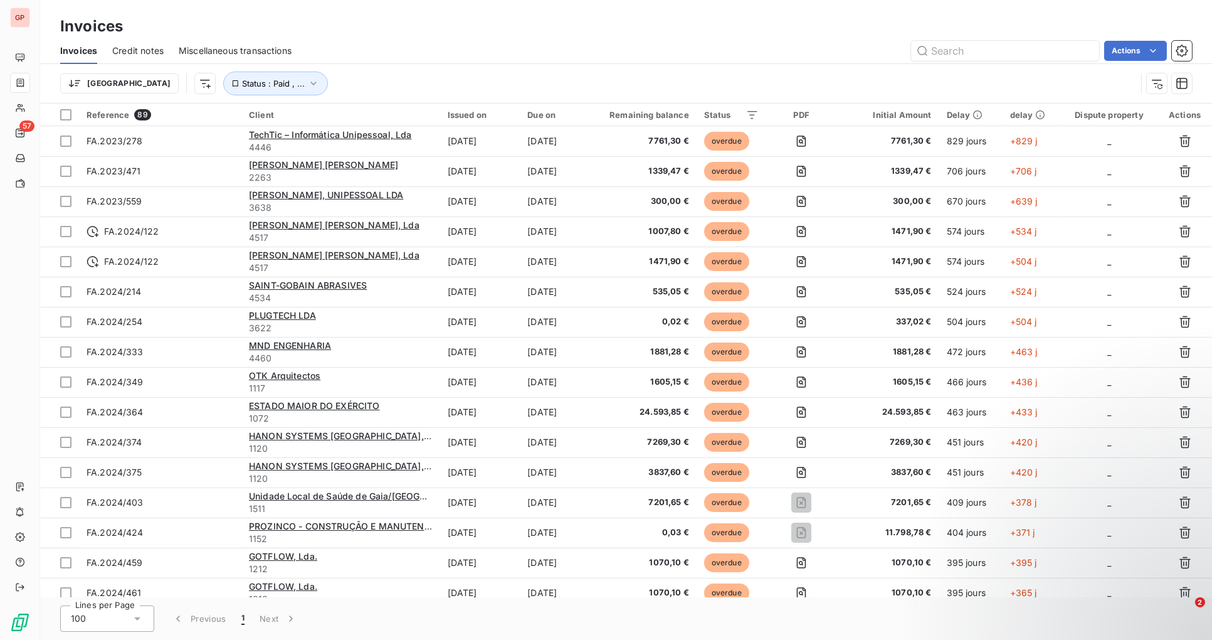
click at [330, 73] on div "[GEOGRAPHIC_DATA] Status : Paid , ..." at bounding box center [598, 83] width 1076 height 24
click at [107, 85] on html "GP 57 Invoices Invoices Credit notes Miscellaneous transactions Actions [GEOGRA…" at bounding box center [606, 320] width 1212 height 640
click at [142, 81] on html "GP 57 Invoices Invoices Credit notes Miscellaneous transactions Actions Trier S…" at bounding box center [606, 320] width 1212 height 640
click at [142, 81] on html "GP 57 Invoices Invoices Credit notes Miscellaneous transactions Actions [GEOGRA…" at bounding box center [606, 320] width 1212 height 640
click at [430, 80] on html "GP 57 Invoices Invoices Credit notes Miscellaneous transactions Actions [GEOGRA…" at bounding box center [606, 320] width 1212 height 640
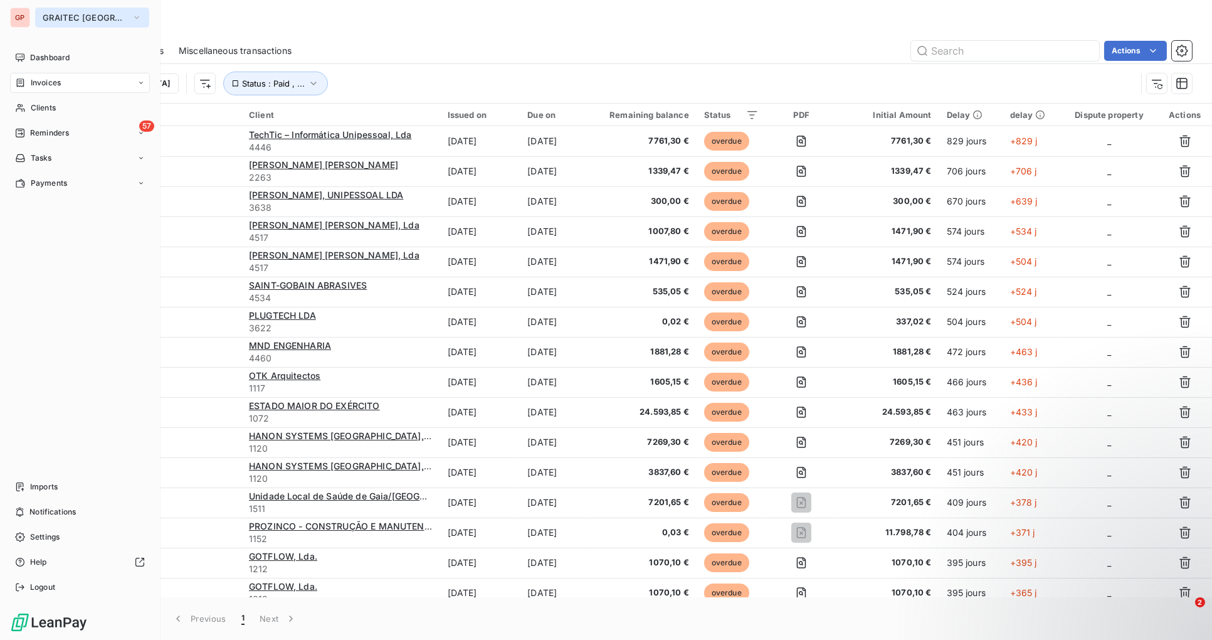
click at [102, 19] on span "GRAITEC [GEOGRAPHIC_DATA]" at bounding box center [85, 18] width 84 height 10
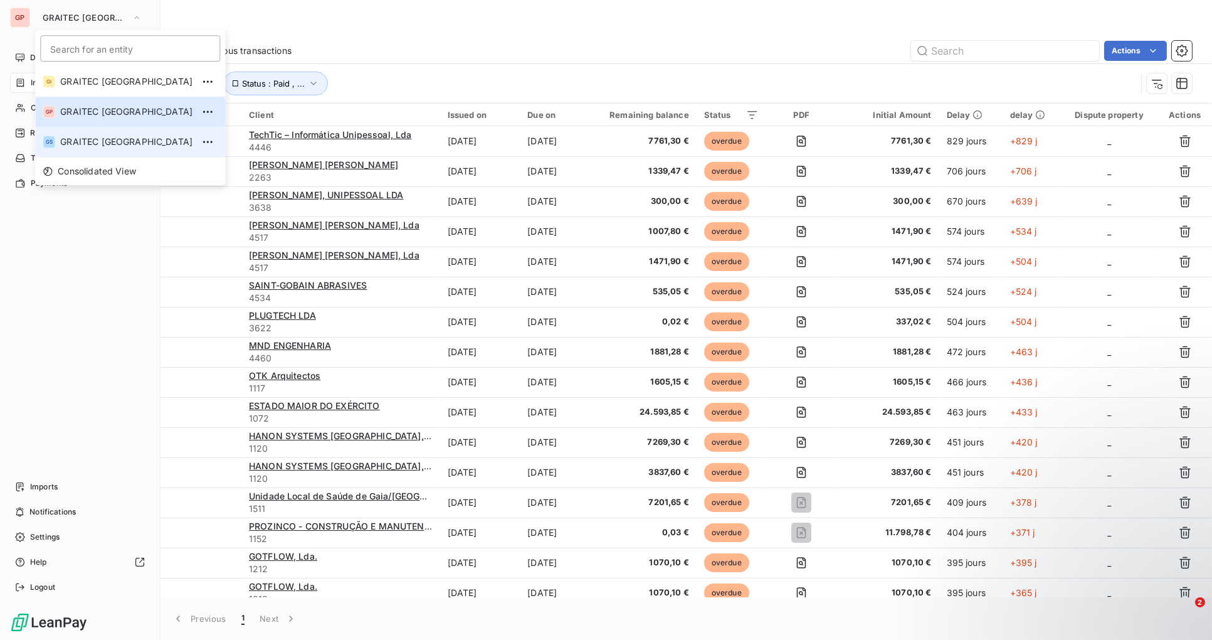
click at [85, 142] on span "GRAITEC [GEOGRAPHIC_DATA]" at bounding box center [126, 141] width 132 height 13
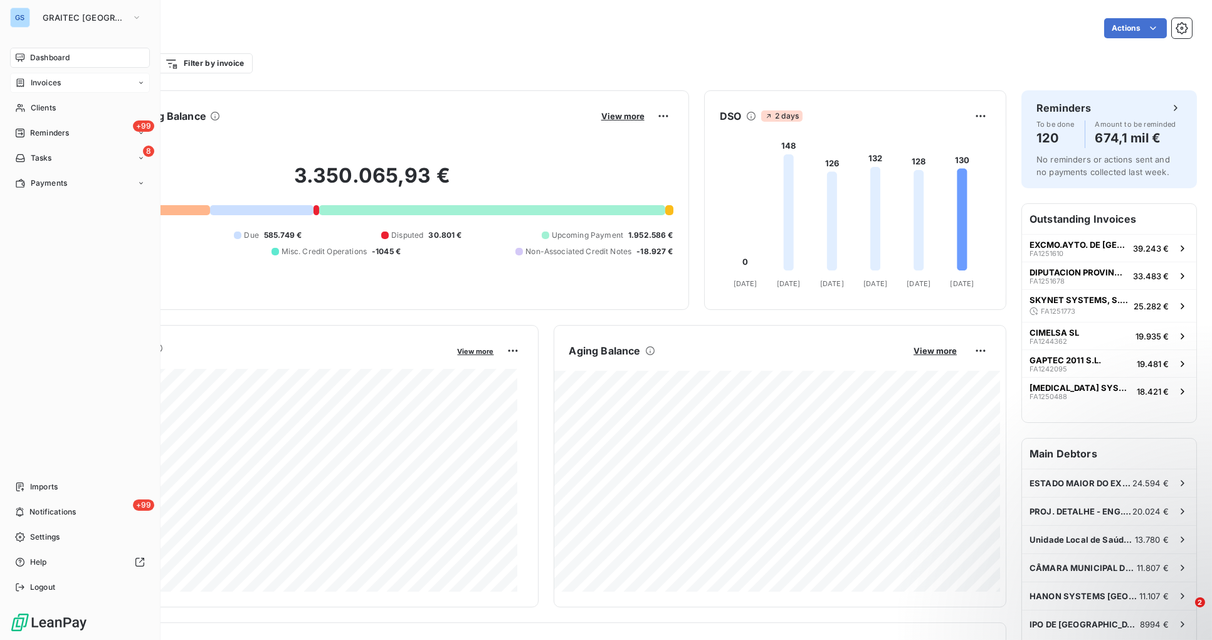
click at [64, 83] on div "Invoices" at bounding box center [80, 83] width 140 height 20
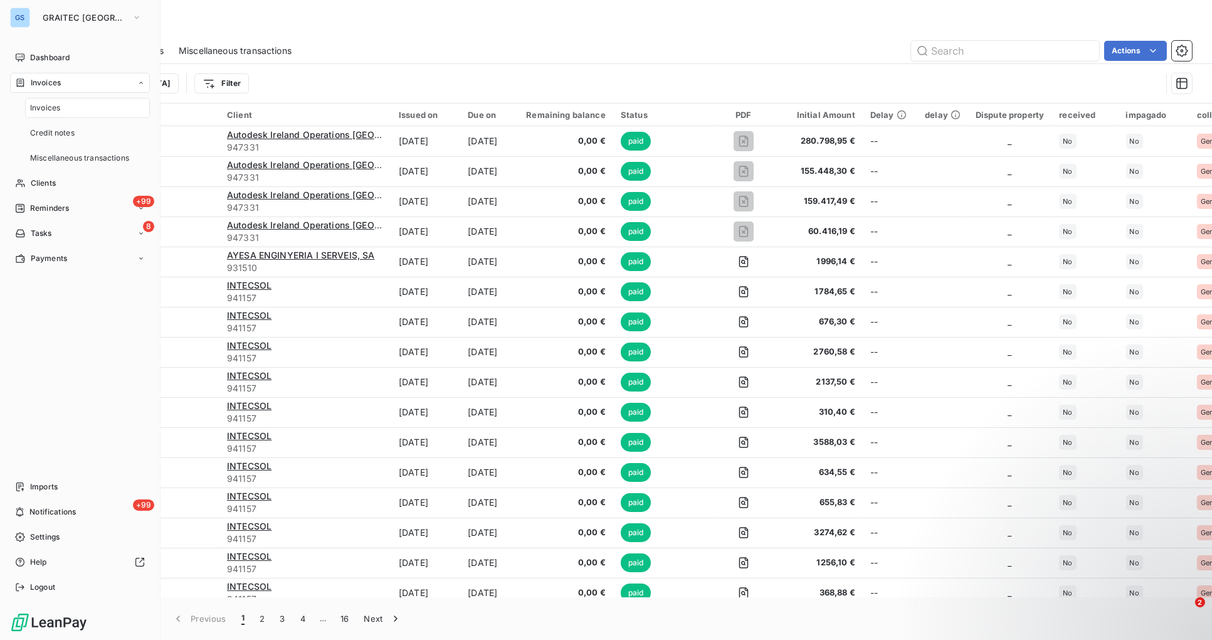
click at [63, 104] on div "Invoices" at bounding box center [87, 108] width 125 height 20
click at [60, 104] on span "Invoices" at bounding box center [45, 107] width 30 height 11
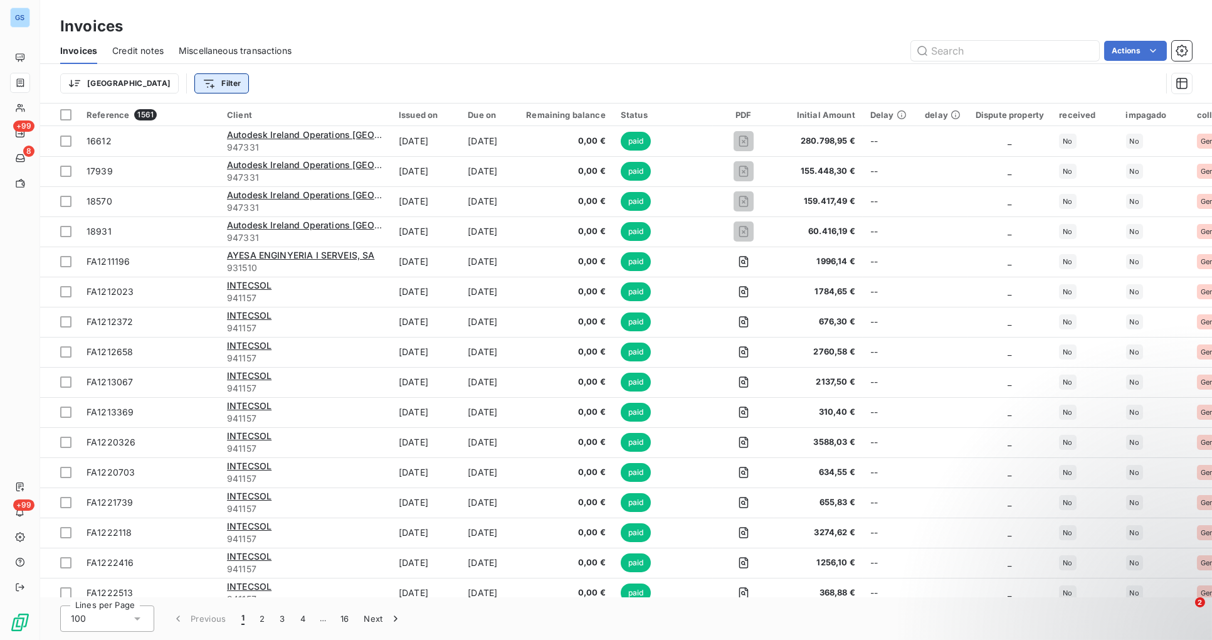
click at [165, 81] on html "GS +99 8 +99 Invoices Invoices Credit notes Miscellaneous transactions Actions …" at bounding box center [606, 320] width 1212 height 640
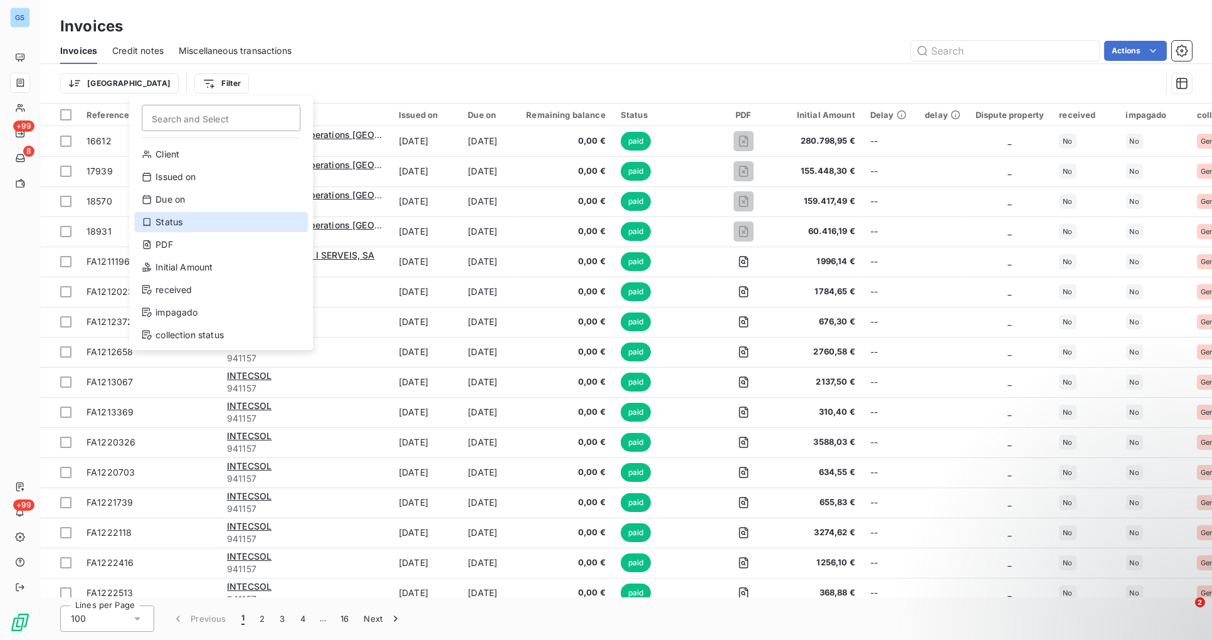
click at [177, 221] on div "Status" at bounding box center [221, 222] width 174 height 20
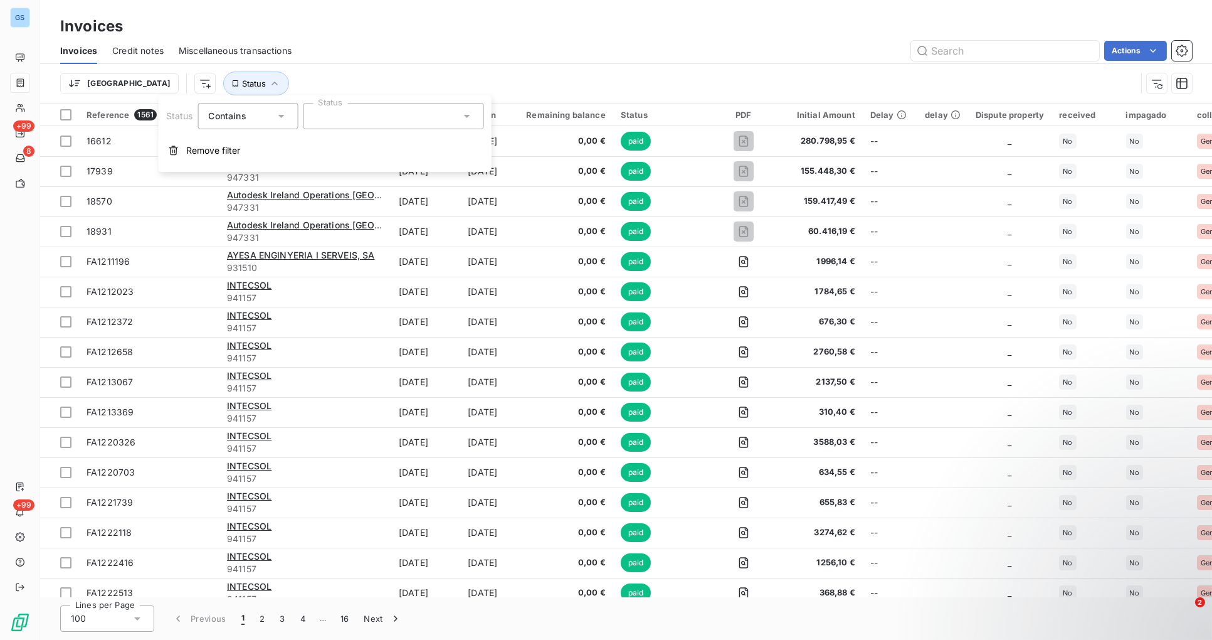
click at [283, 115] on icon at bounding box center [281, 116] width 13 height 13
click at [263, 169] on span "Does not contain" at bounding box center [258, 167] width 71 height 11
click at [379, 116] on div at bounding box center [393, 116] width 181 height 26
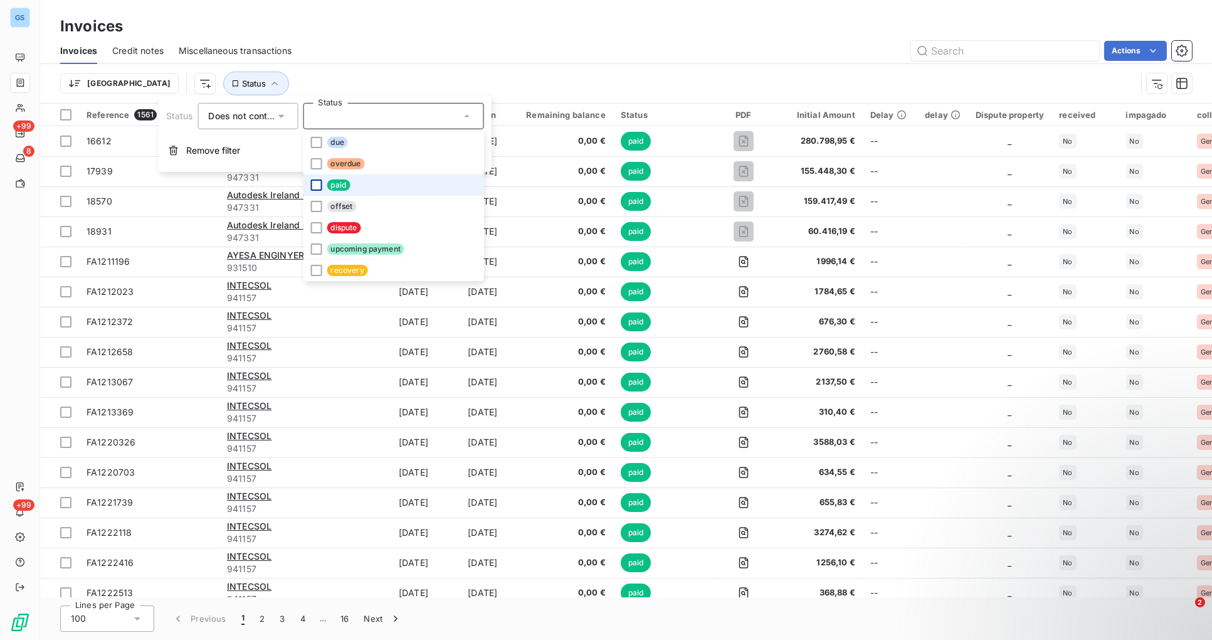
click at [314, 184] on div at bounding box center [315, 184] width 11 height 11
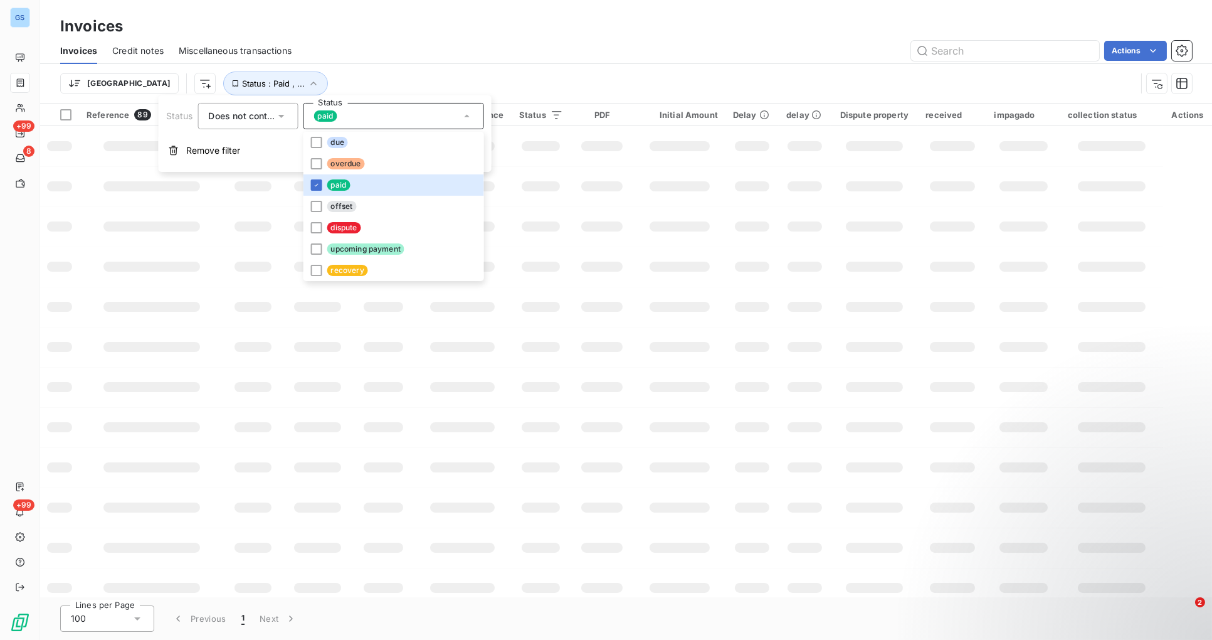
click at [438, 54] on div "Actions" at bounding box center [749, 51] width 885 height 20
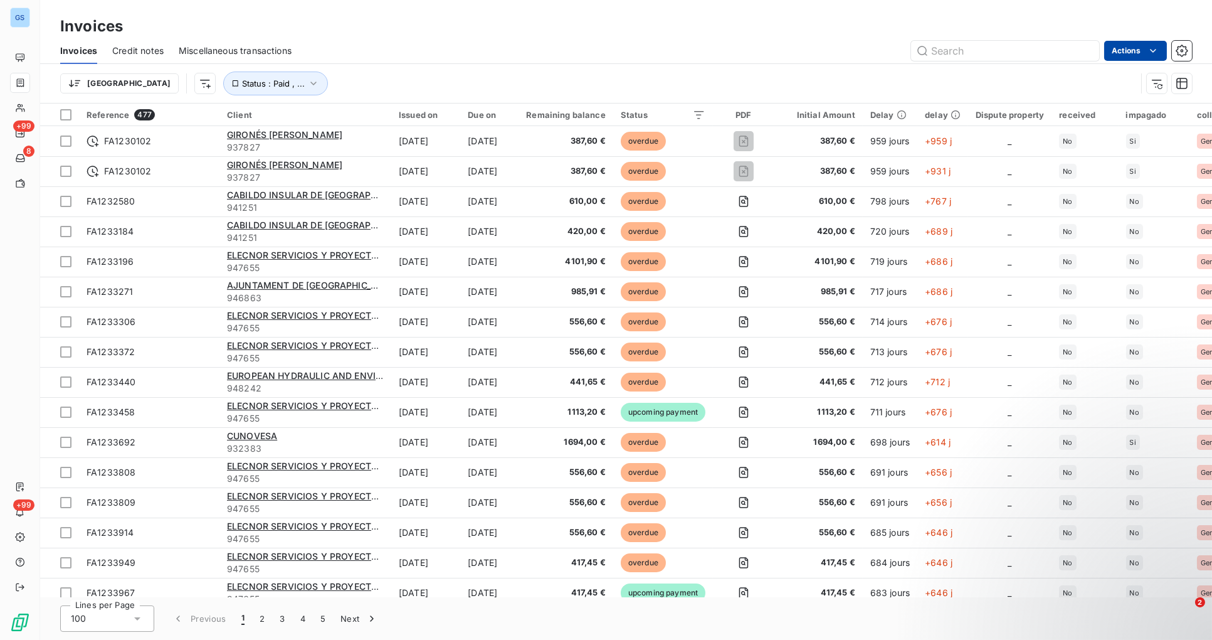
click at [1138, 51] on html "GS +99 8 +99 Invoices Invoices Credit notes Miscellaneous transactions Actions …" at bounding box center [606, 320] width 1212 height 640
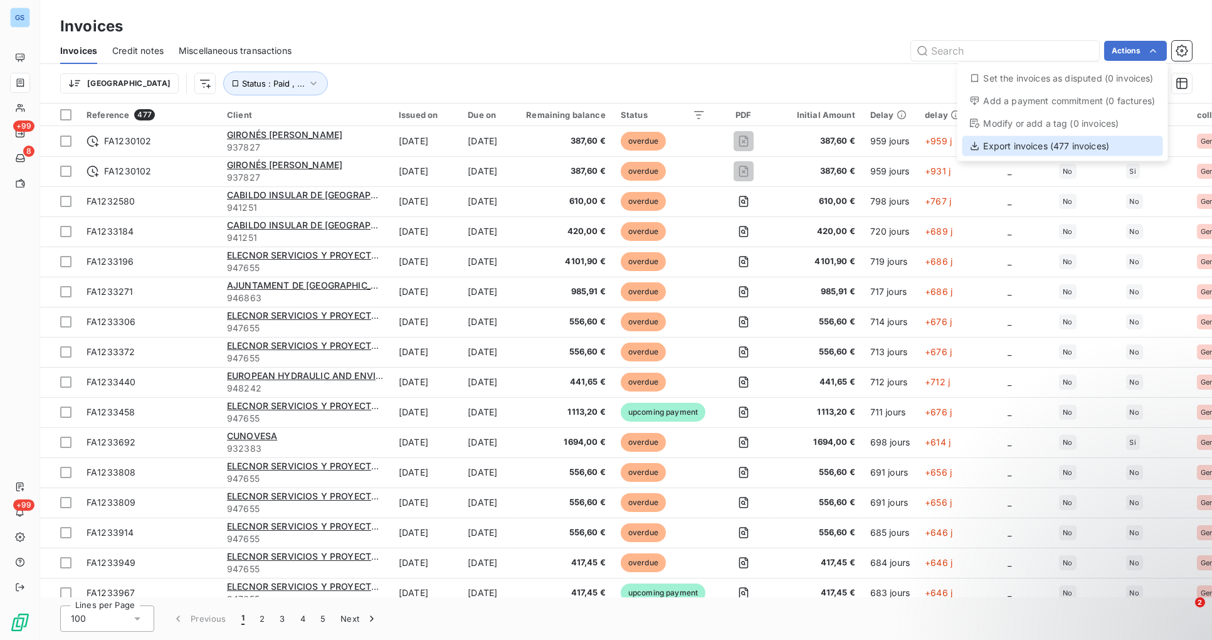
click at [1070, 145] on div "Export invoices (477 invoices)" at bounding box center [1063, 146] width 201 height 20
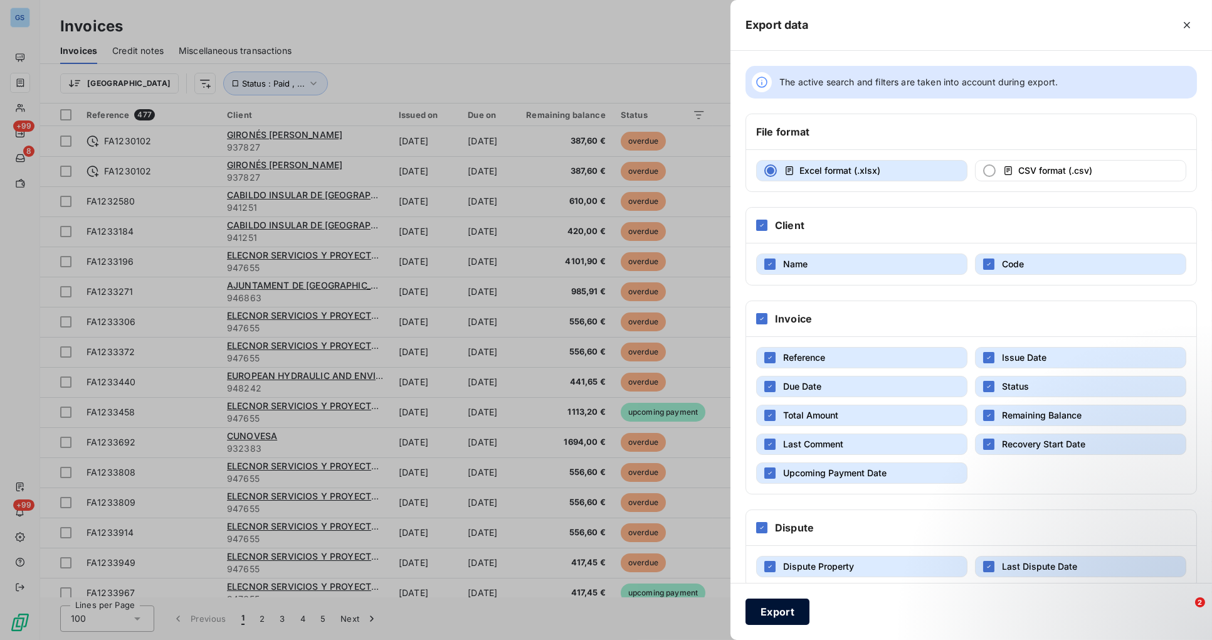
click at [785, 615] on button "Export" at bounding box center [778, 611] width 64 height 26
